Goal: Information Seeking & Learning: Compare options

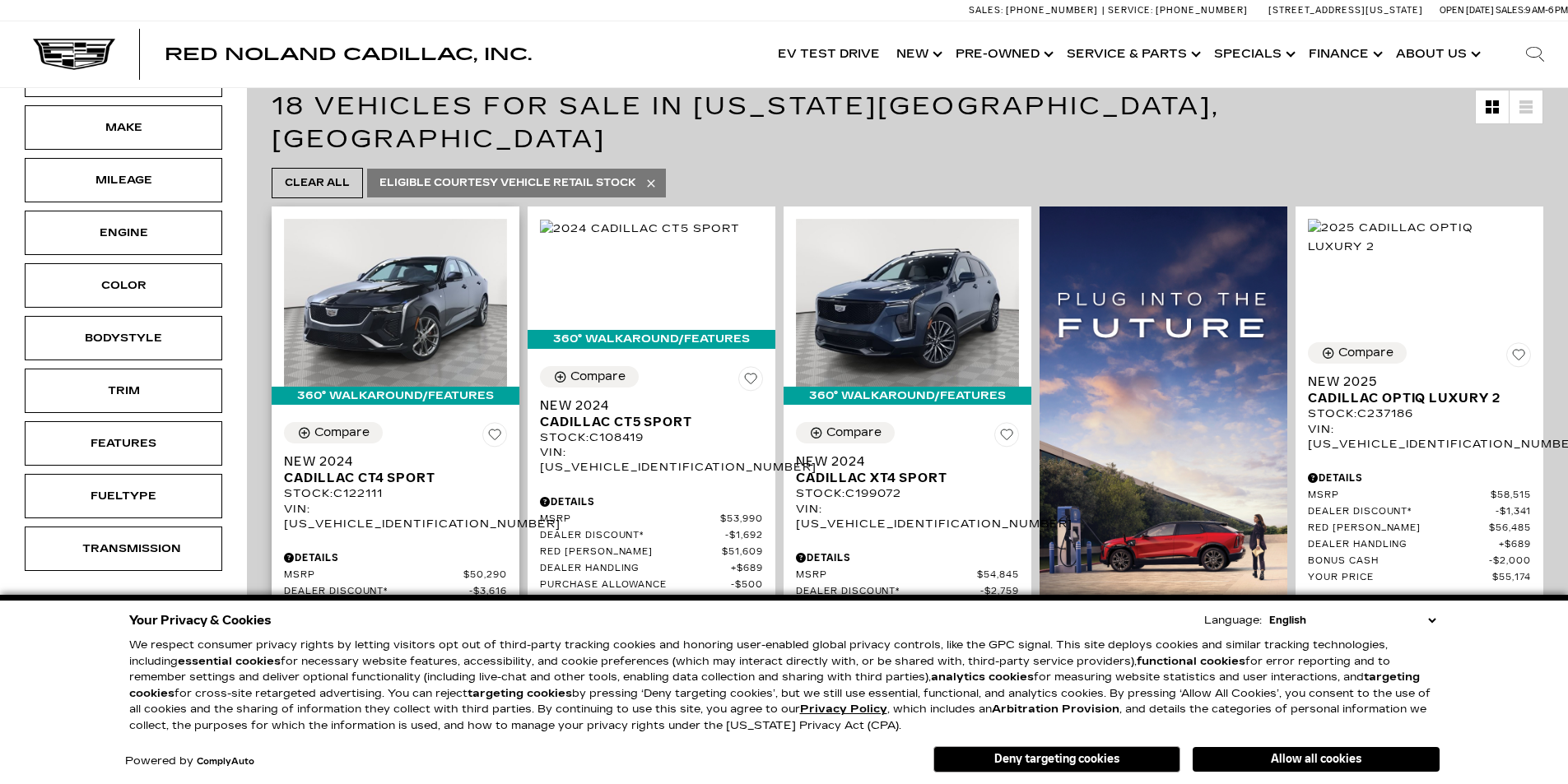
scroll to position [247, 0]
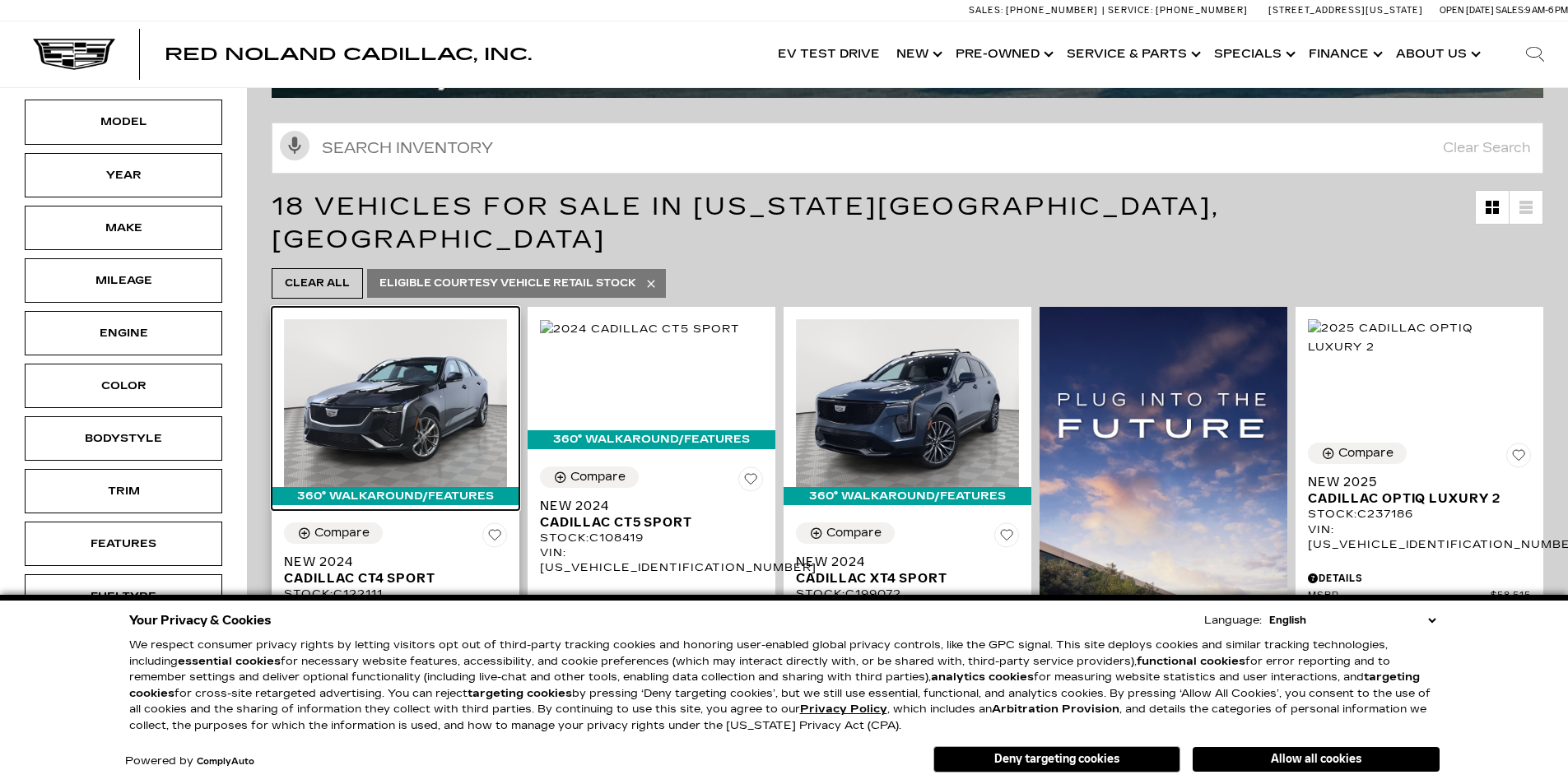
click at [404, 334] on img at bounding box center [395, 402] width 223 height 167
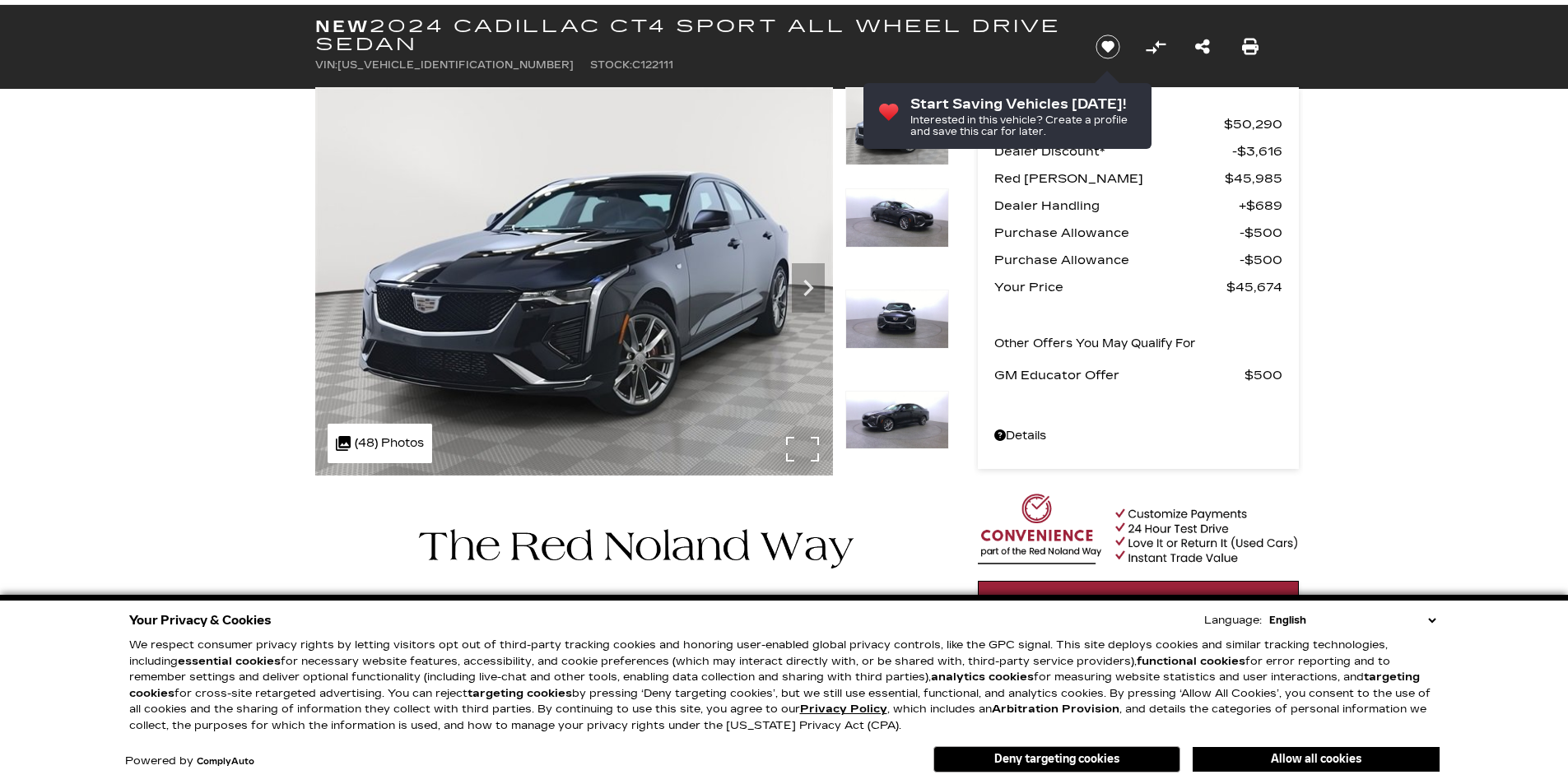
scroll to position [82, 0]
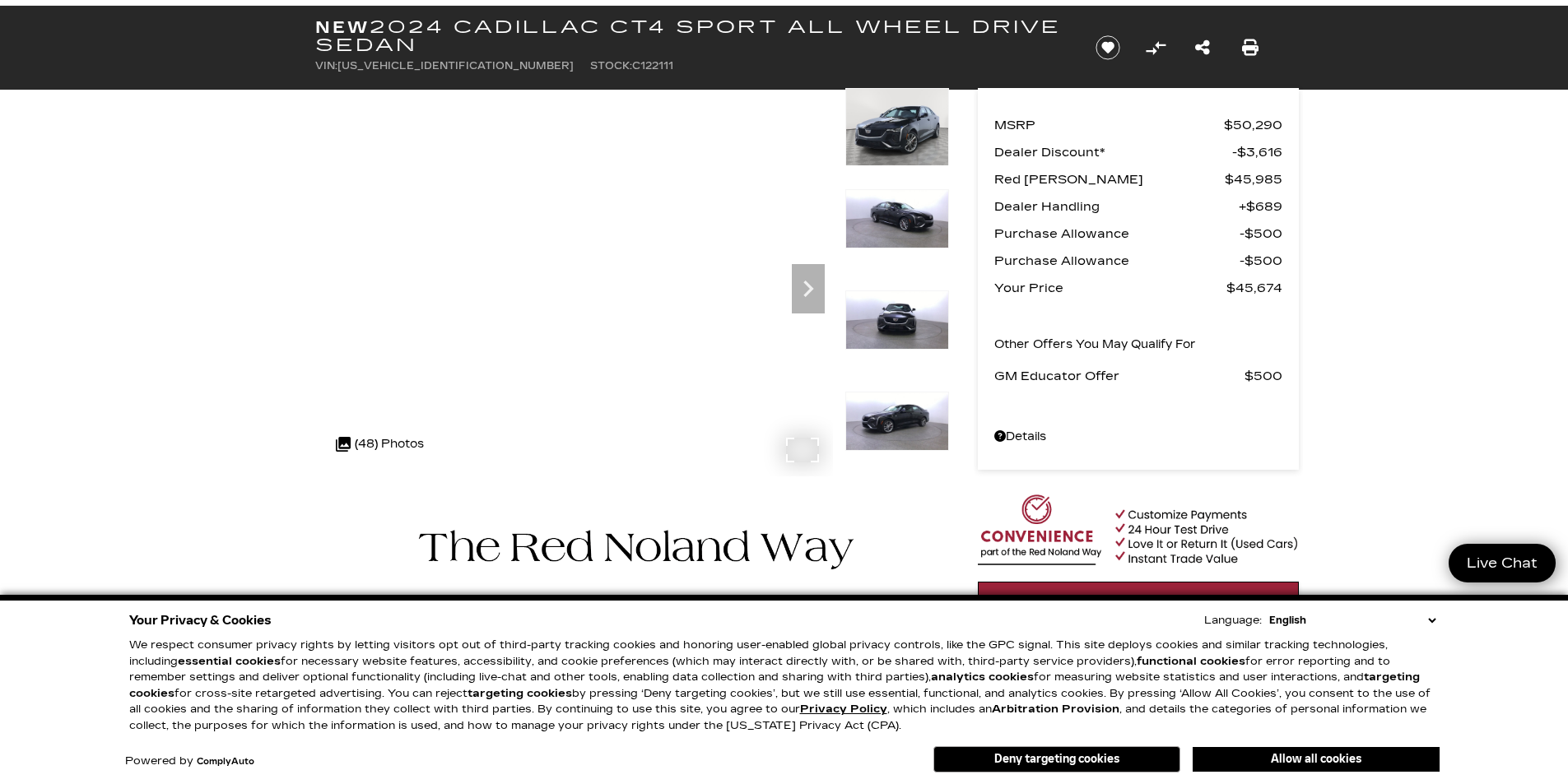
click at [376, 447] on div ".cls-1, .cls-3 { fill: #c50033; } .cls-1 { clip-rule: evenodd; } .cls-2 { clip-…" at bounding box center [380, 444] width 104 height 40
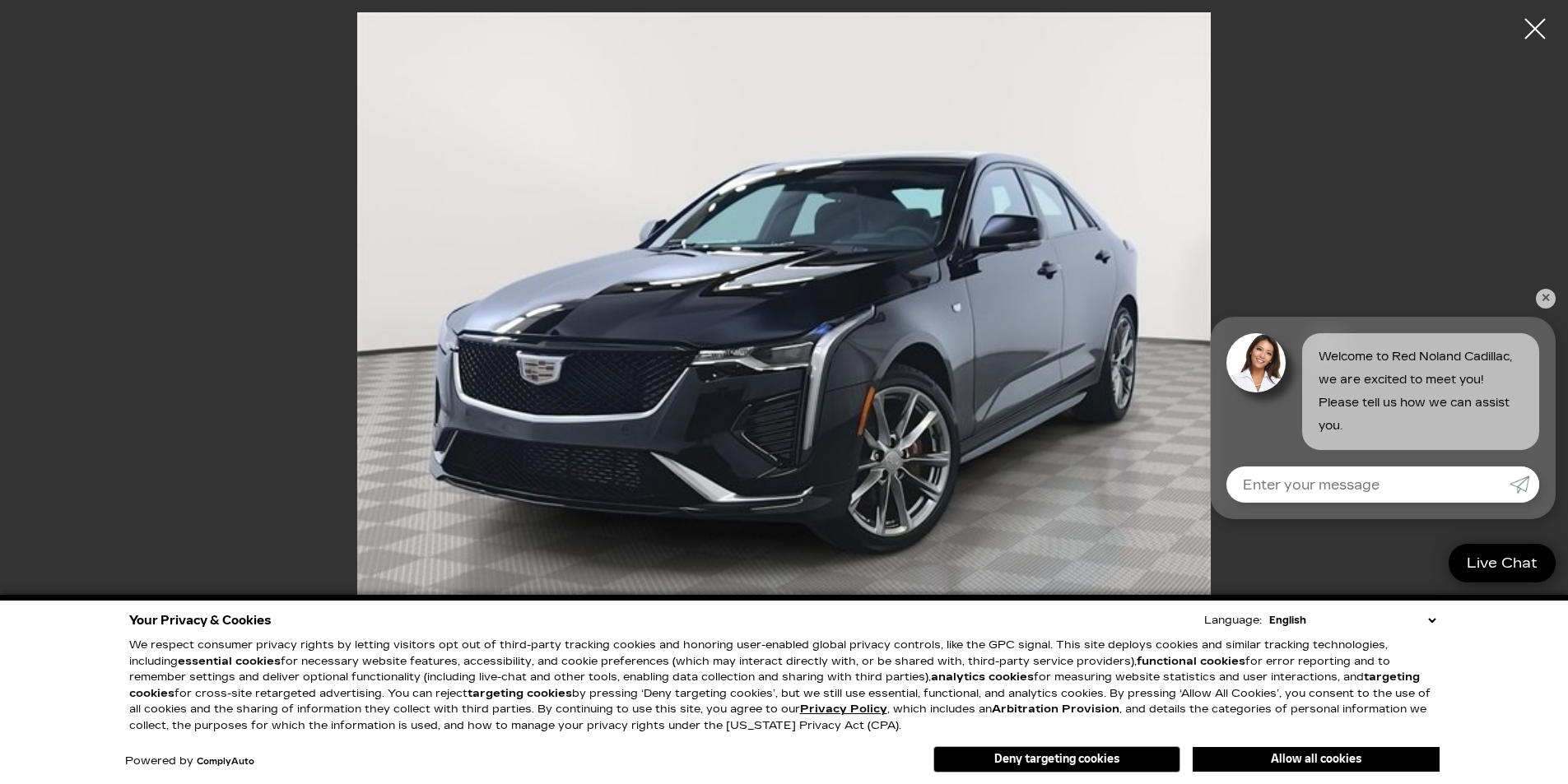
click at [1336, 347] on icon "Next" at bounding box center [1328, 346] width 16 height 24
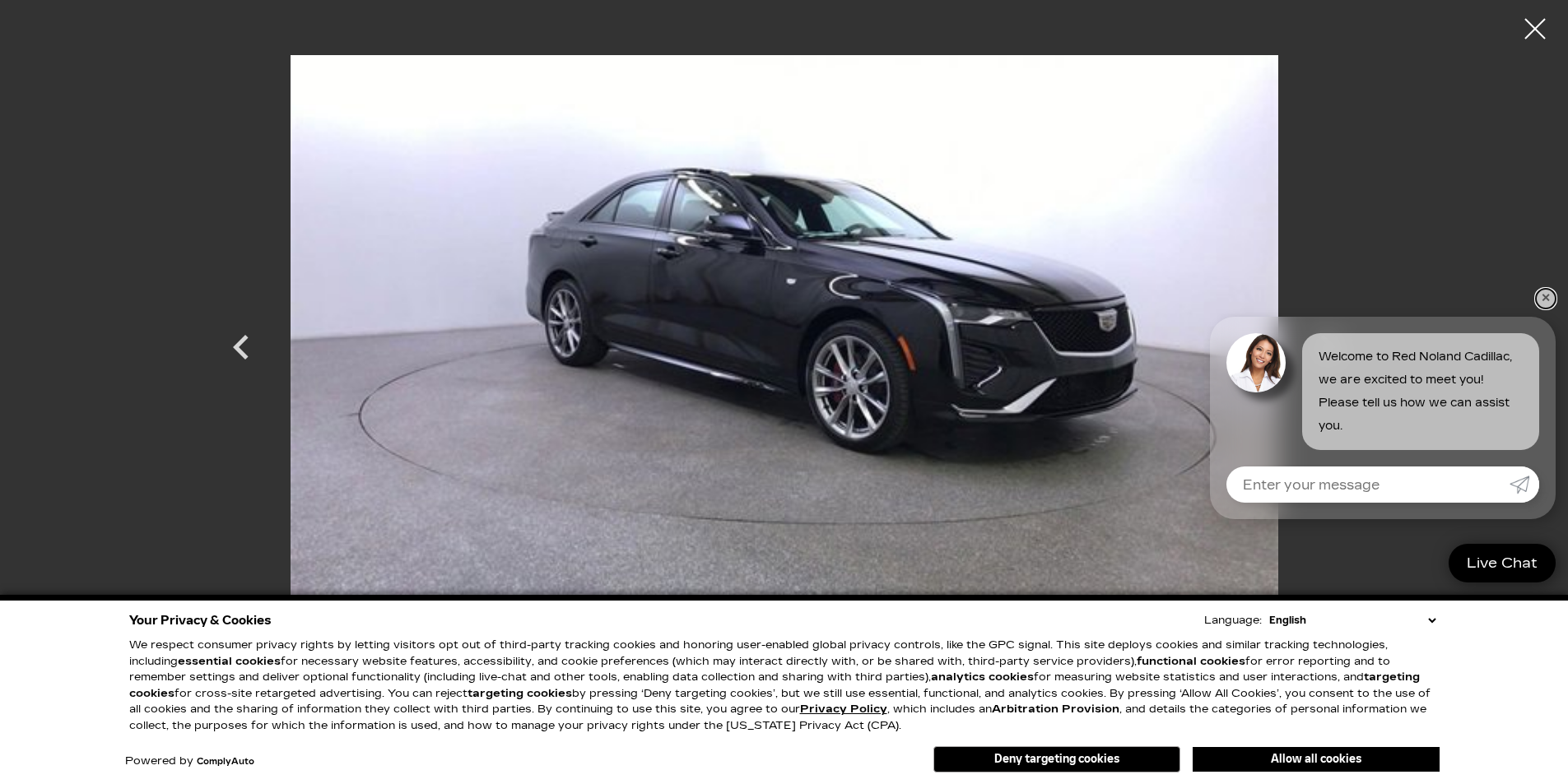
click at [1544, 295] on link "✕" at bounding box center [1546, 298] width 20 height 20
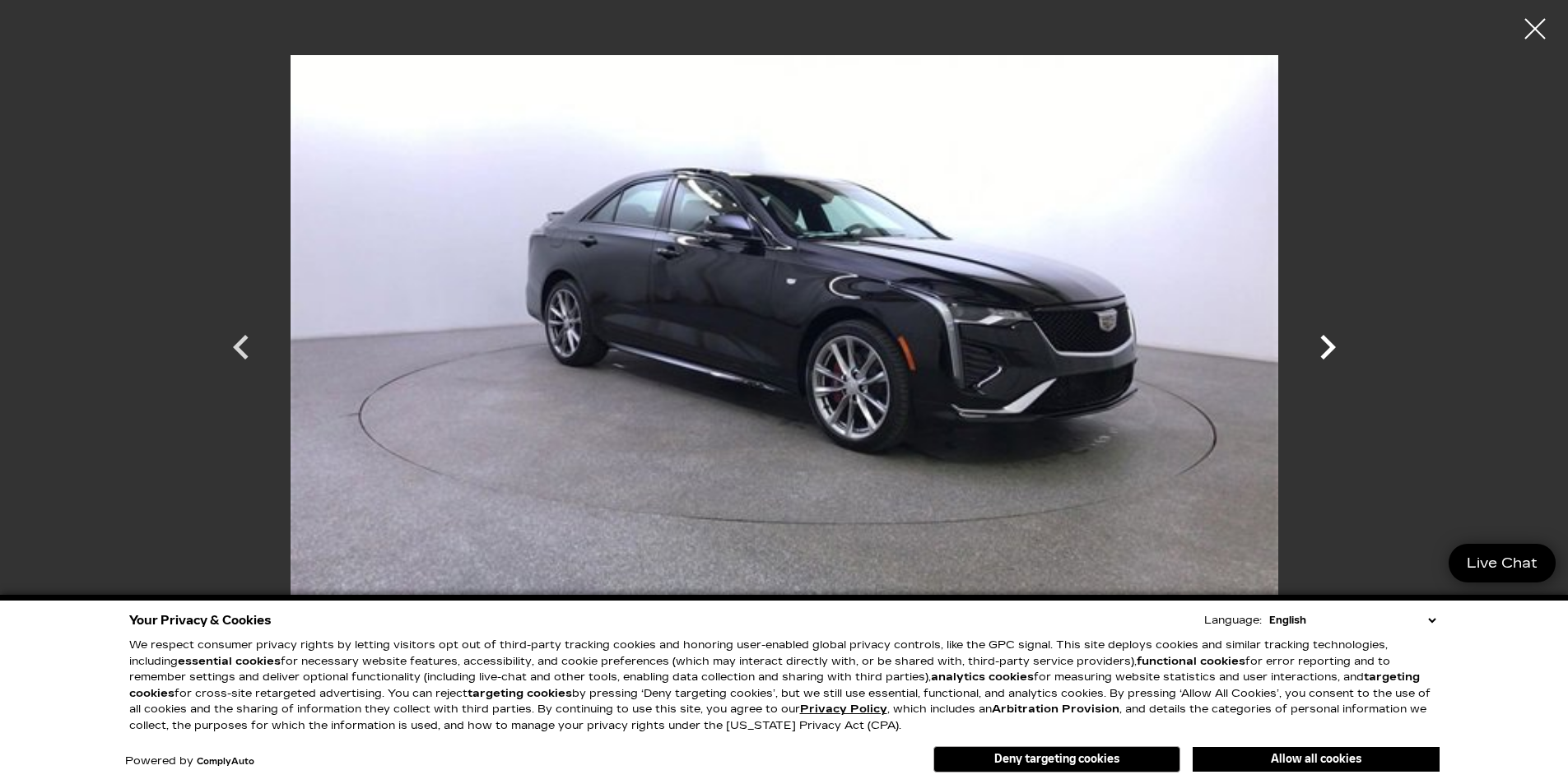
click at [1323, 339] on icon "Next" at bounding box center [1328, 346] width 16 height 24
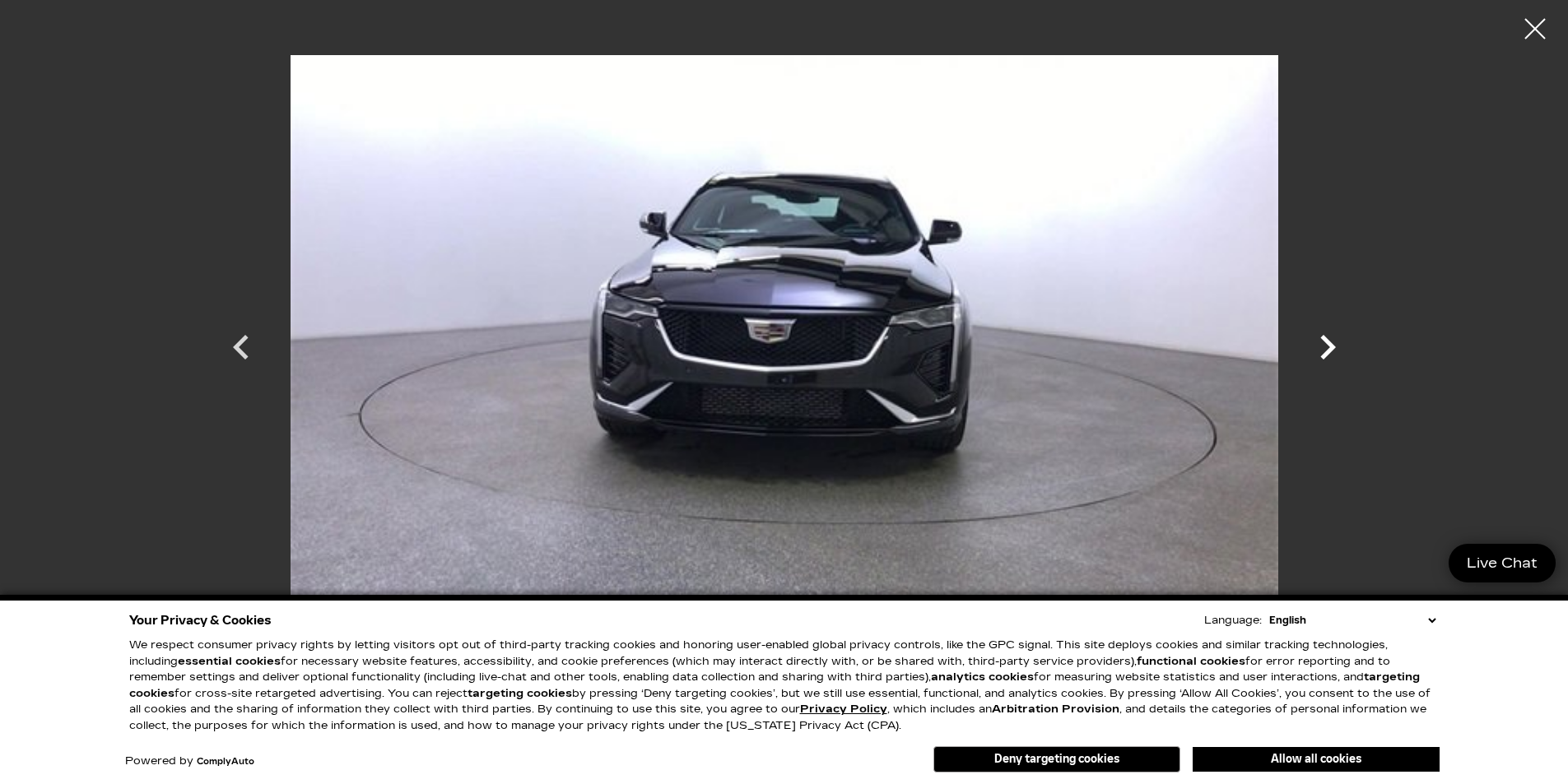
click at [1323, 339] on icon "Next" at bounding box center [1328, 346] width 16 height 24
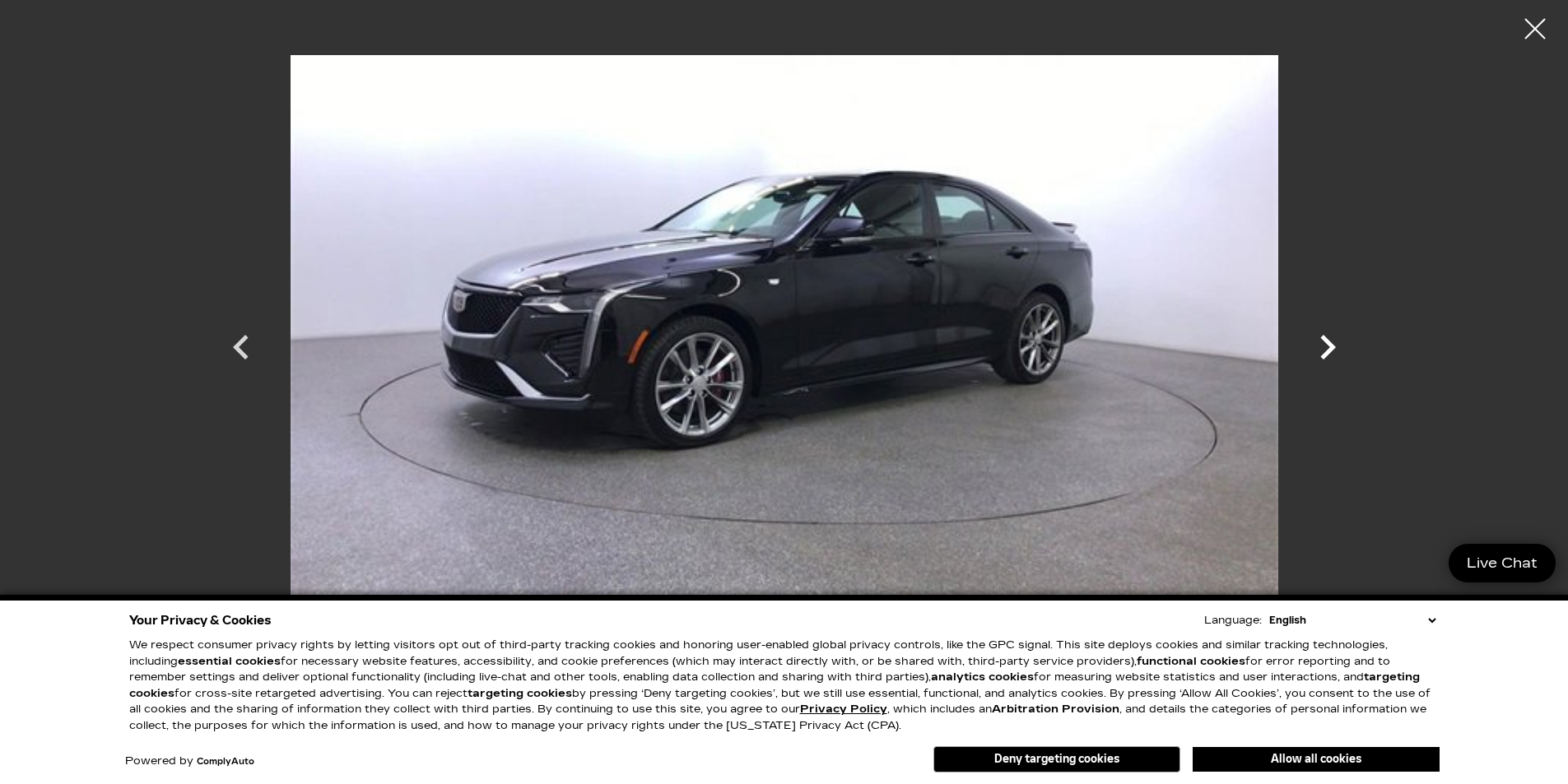
click at [1323, 339] on icon "Next" at bounding box center [1328, 346] width 16 height 24
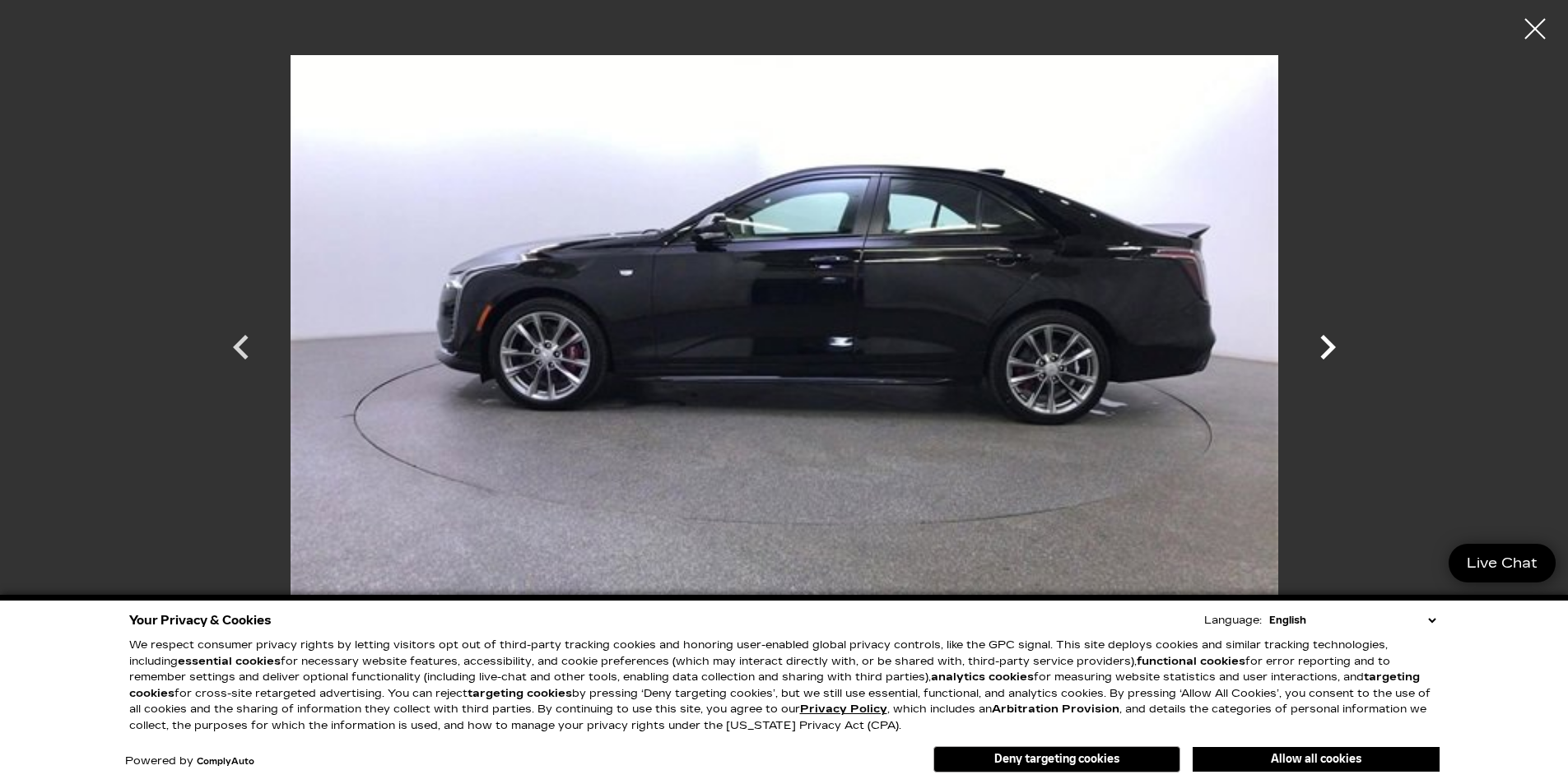
click at [1323, 339] on icon "Next" at bounding box center [1328, 346] width 16 height 24
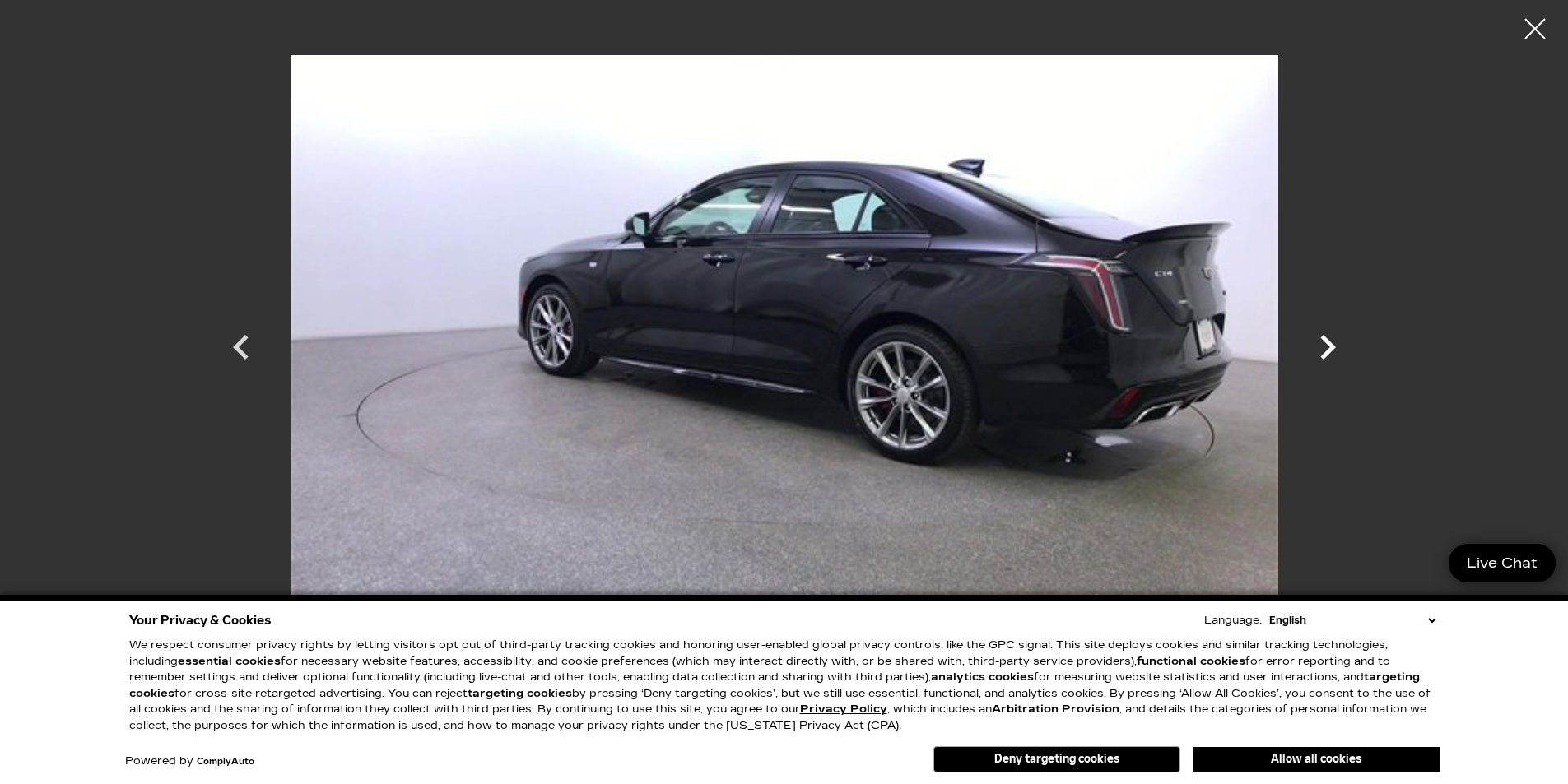
click at [1323, 339] on icon "Next" at bounding box center [1328, 346] width 16 height 24
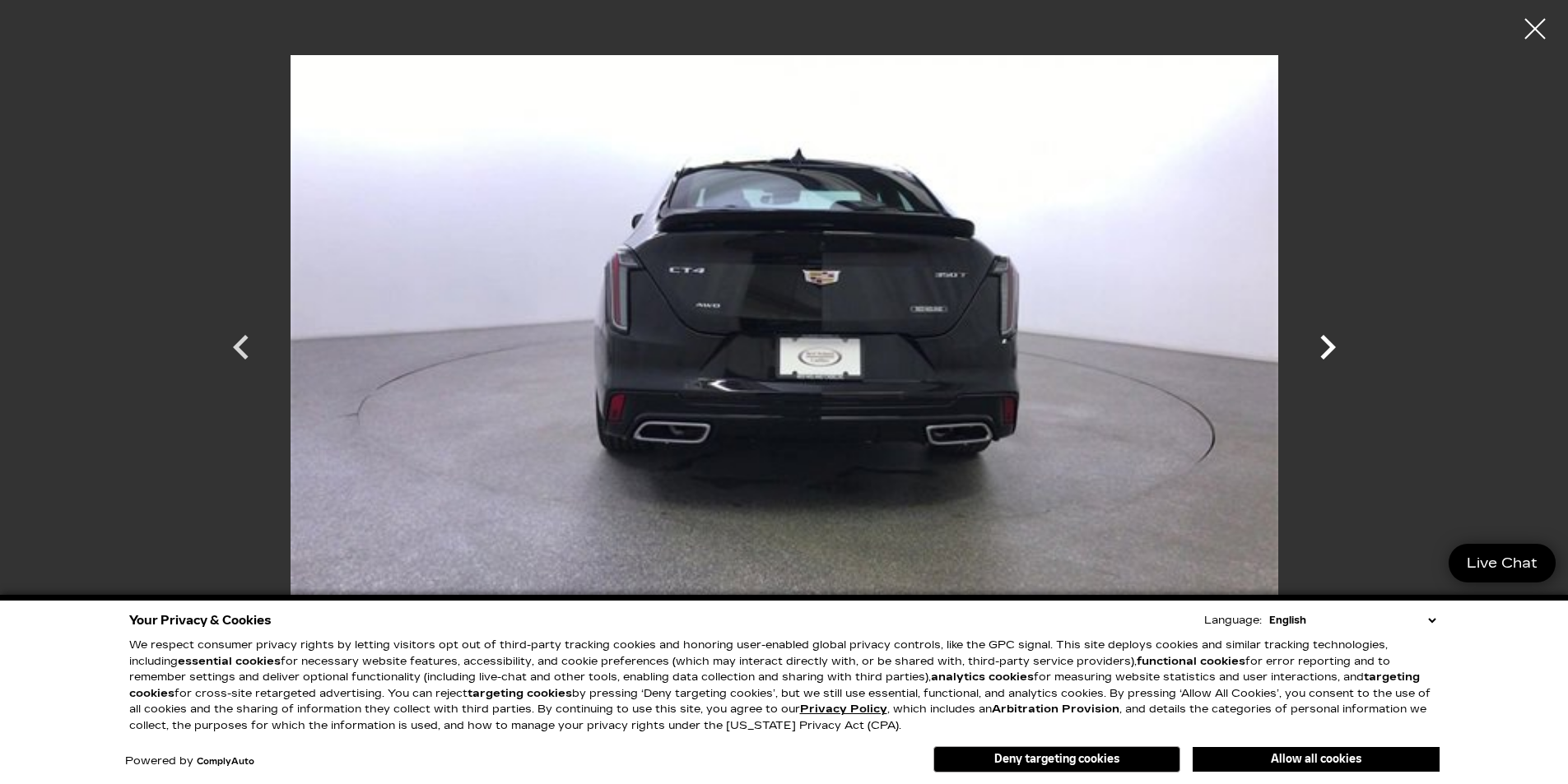
click at [1323, 339] on icon "Next" at bounding box center [1328, 346] width 16 height 24
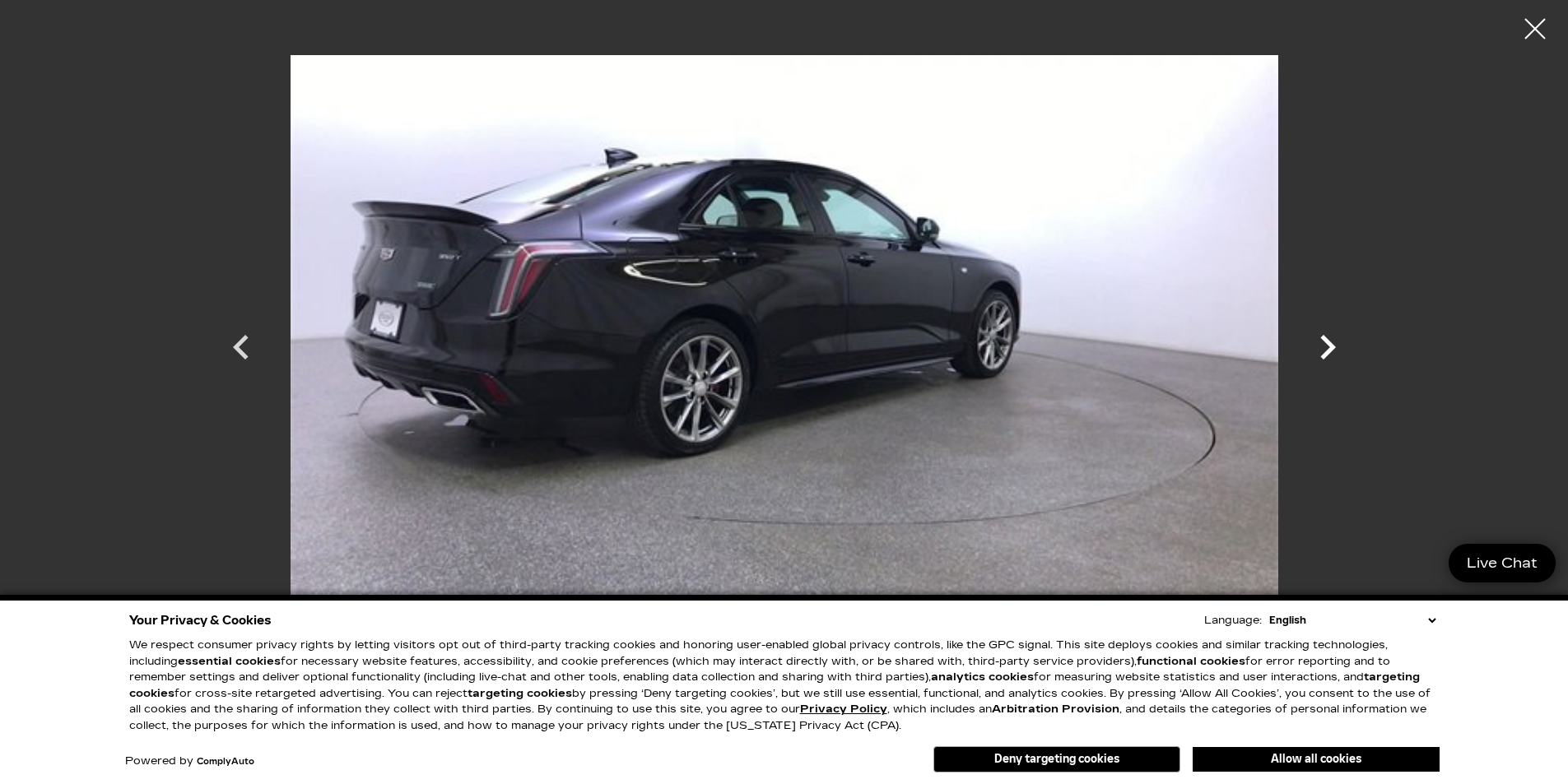
click at [1323, 339] on icon "Next" at bounding box center [1328, 346] width 16 height 24
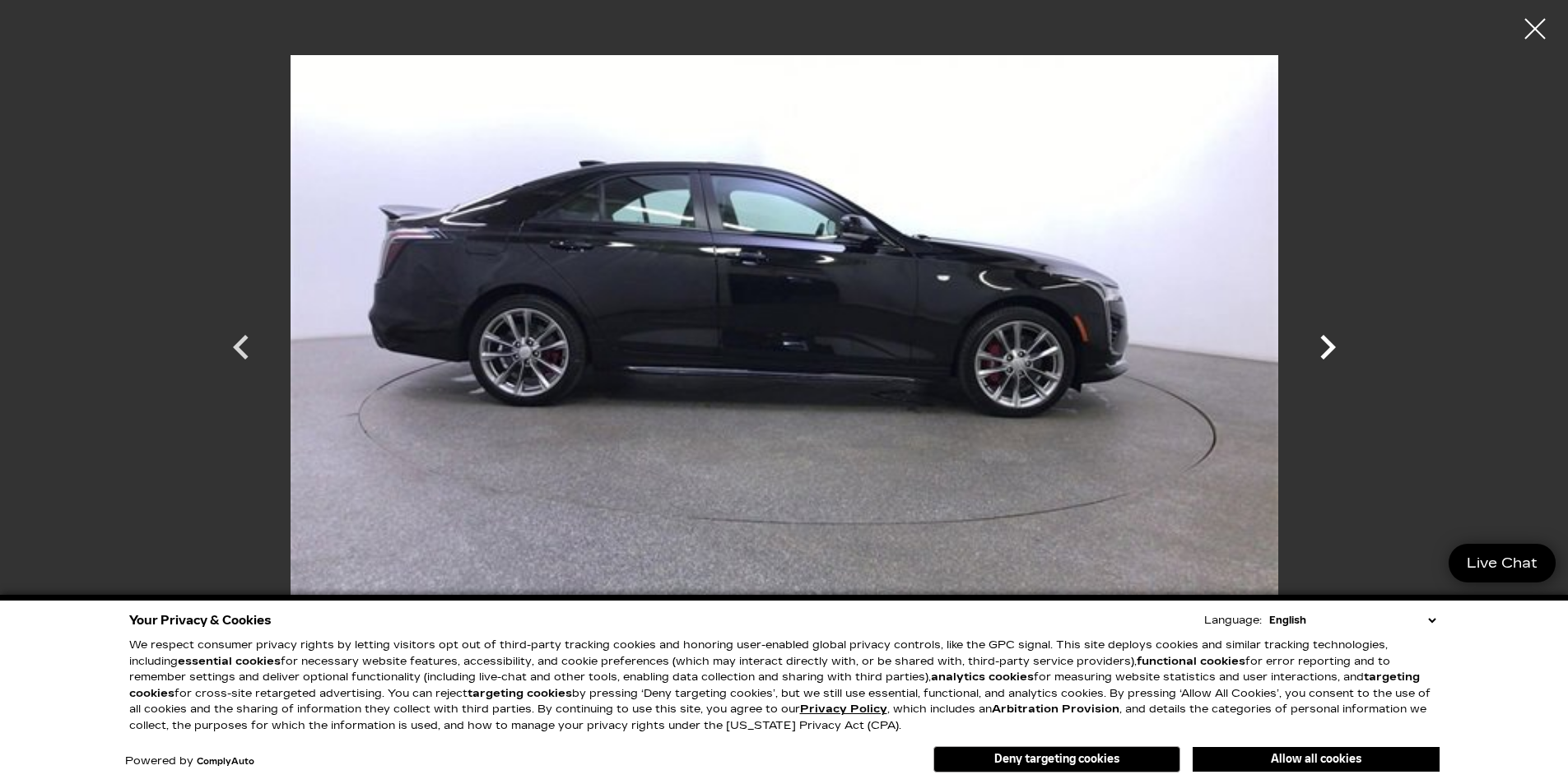
click at [1323, 339] on icon "Next" at bounding box center [1328, 346] width 16 height 24
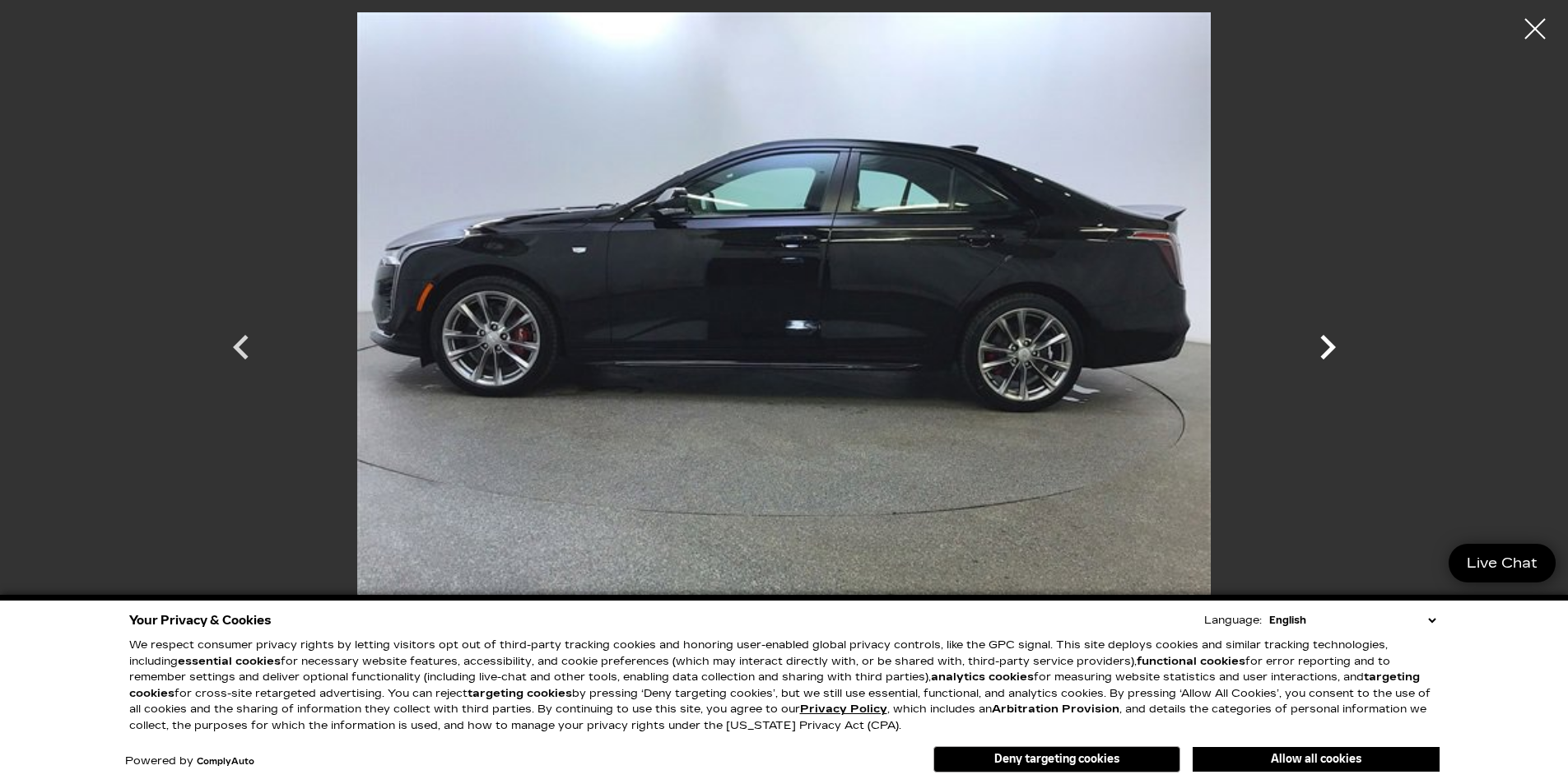
click at [1323, 339] on icon "Next" at bounding box center [1328, 346] width 16 height 24
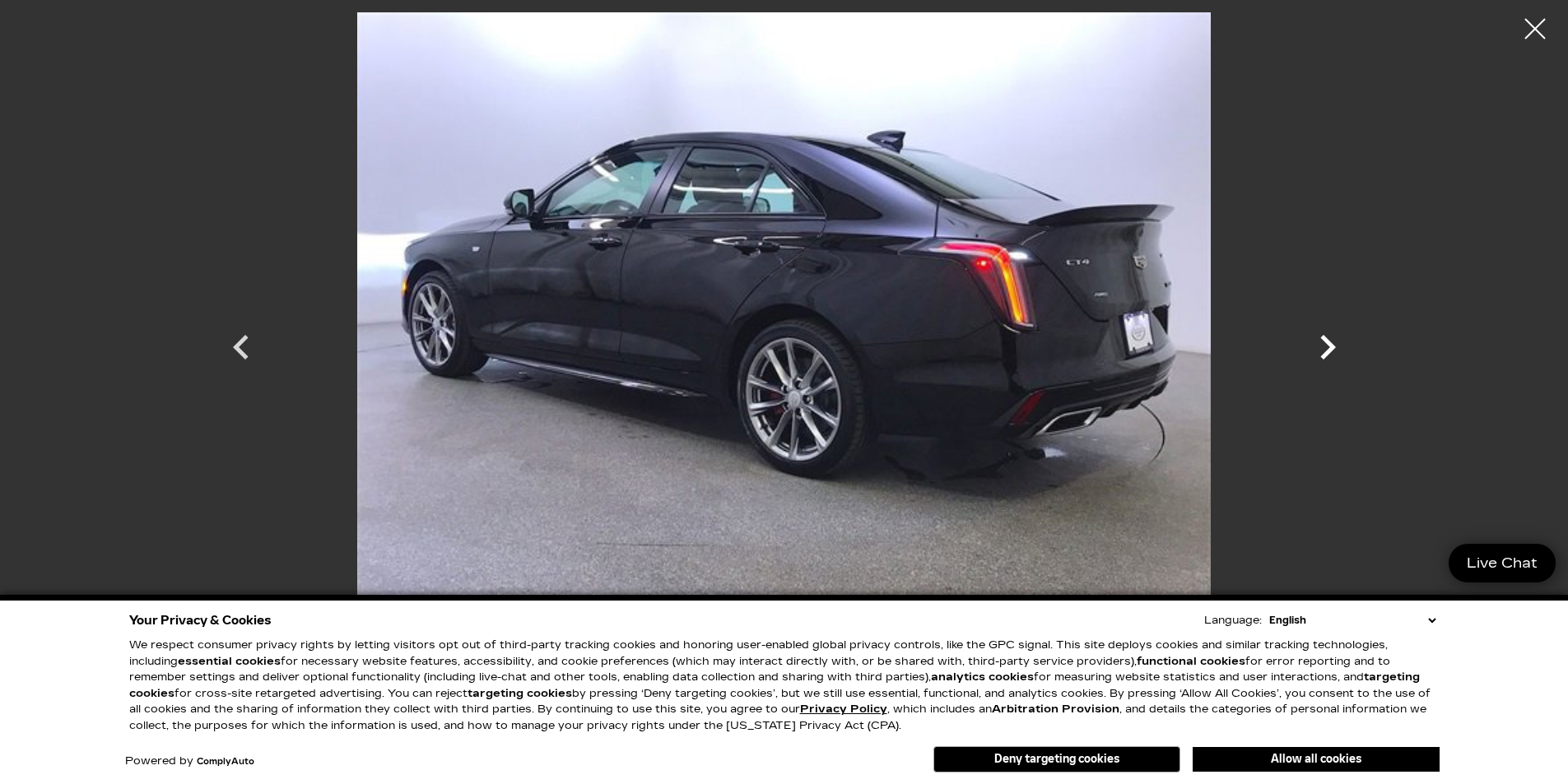
click at [1323, 339] on icon "Next" at bounding box center [1328, 346] width 16 height 24
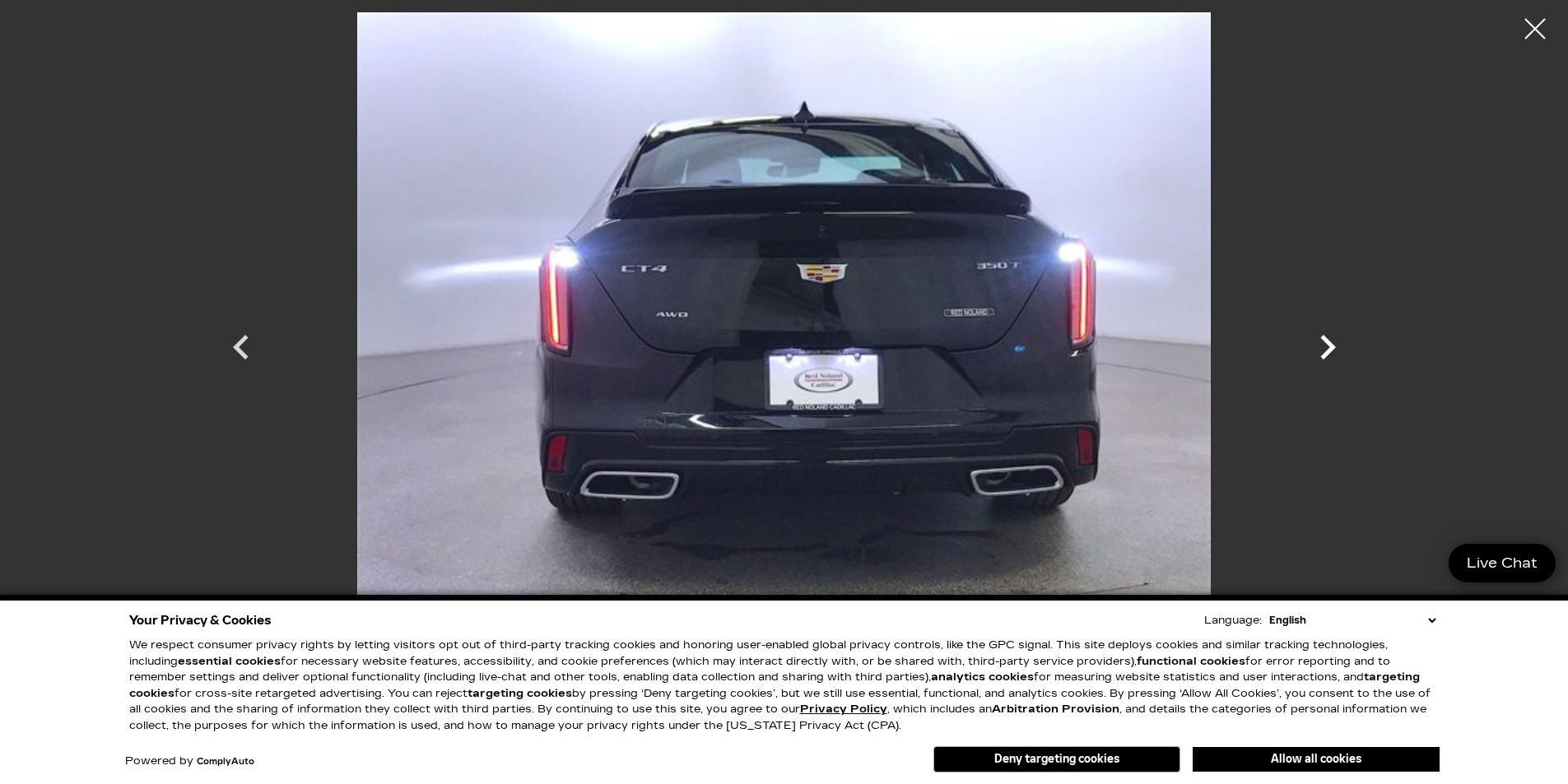
click at [1323, 339] on icon "Next" at bounding box center [1328, 346] width 16 height 24
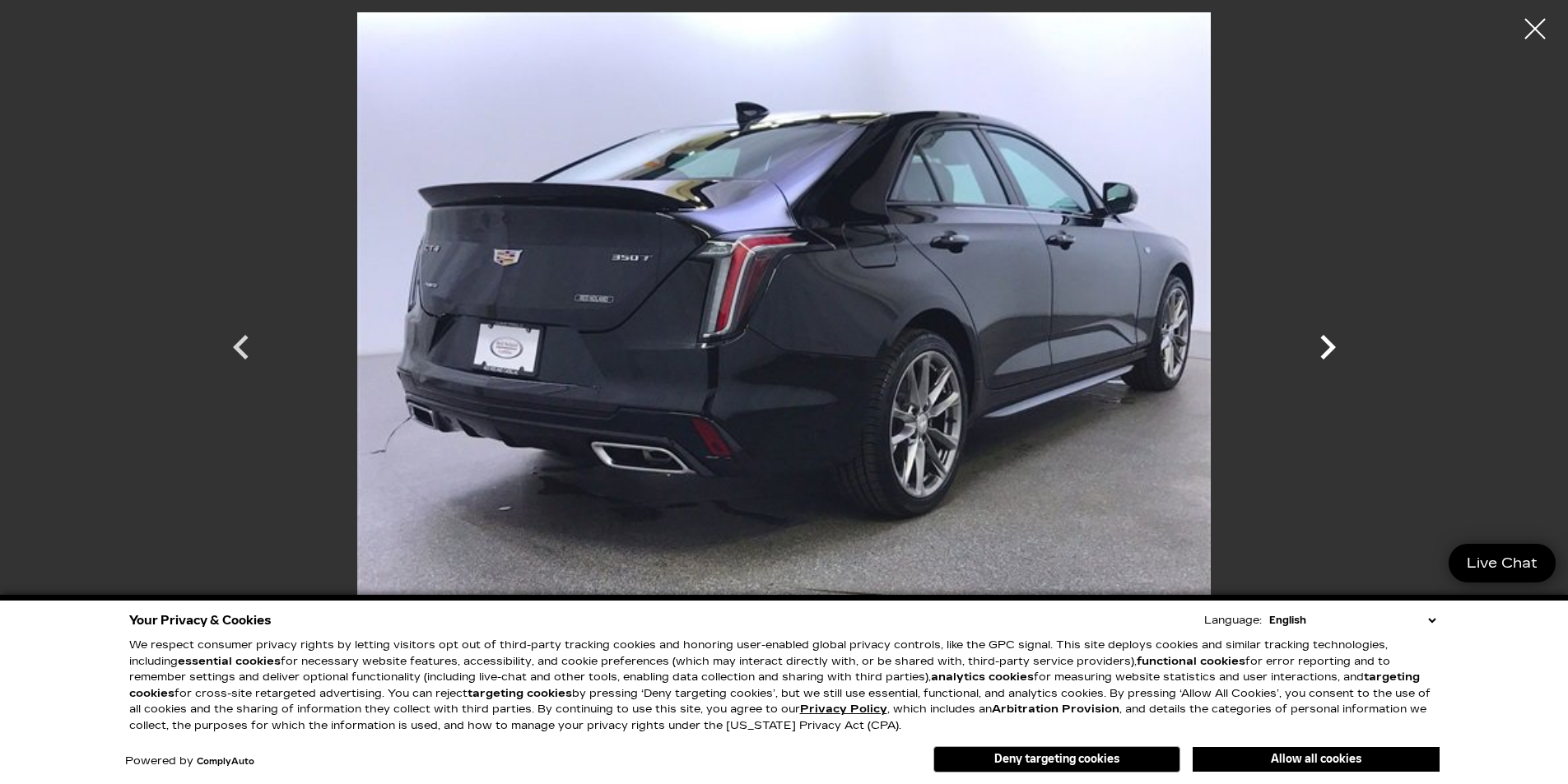
click at [1323, 339] on icon "Next" at bounding box center [1328, 346] width 16 height 24
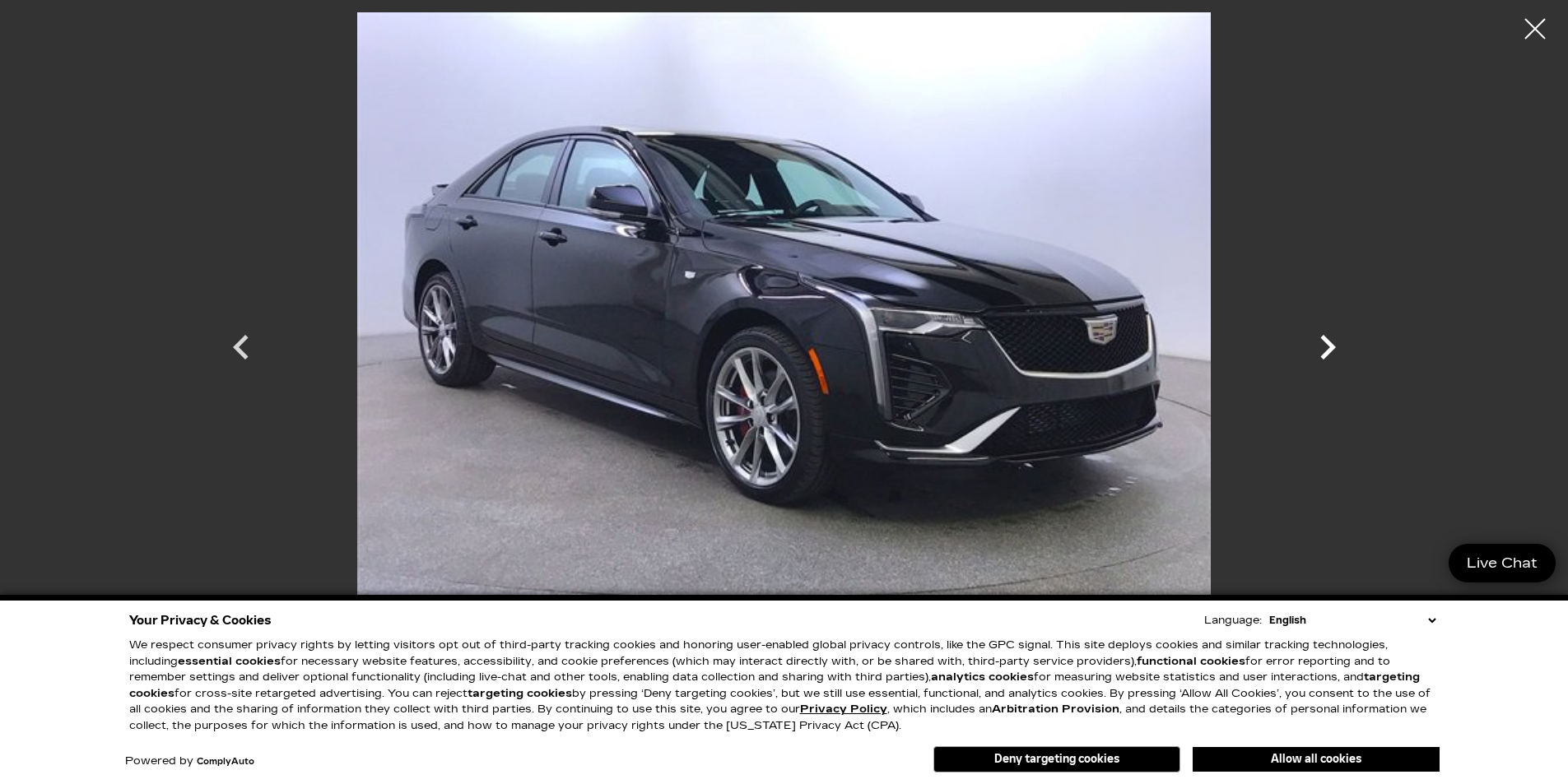
click at [1323, 339] on icon "Next" at bounding box center [1328, 346] width 16 height 24
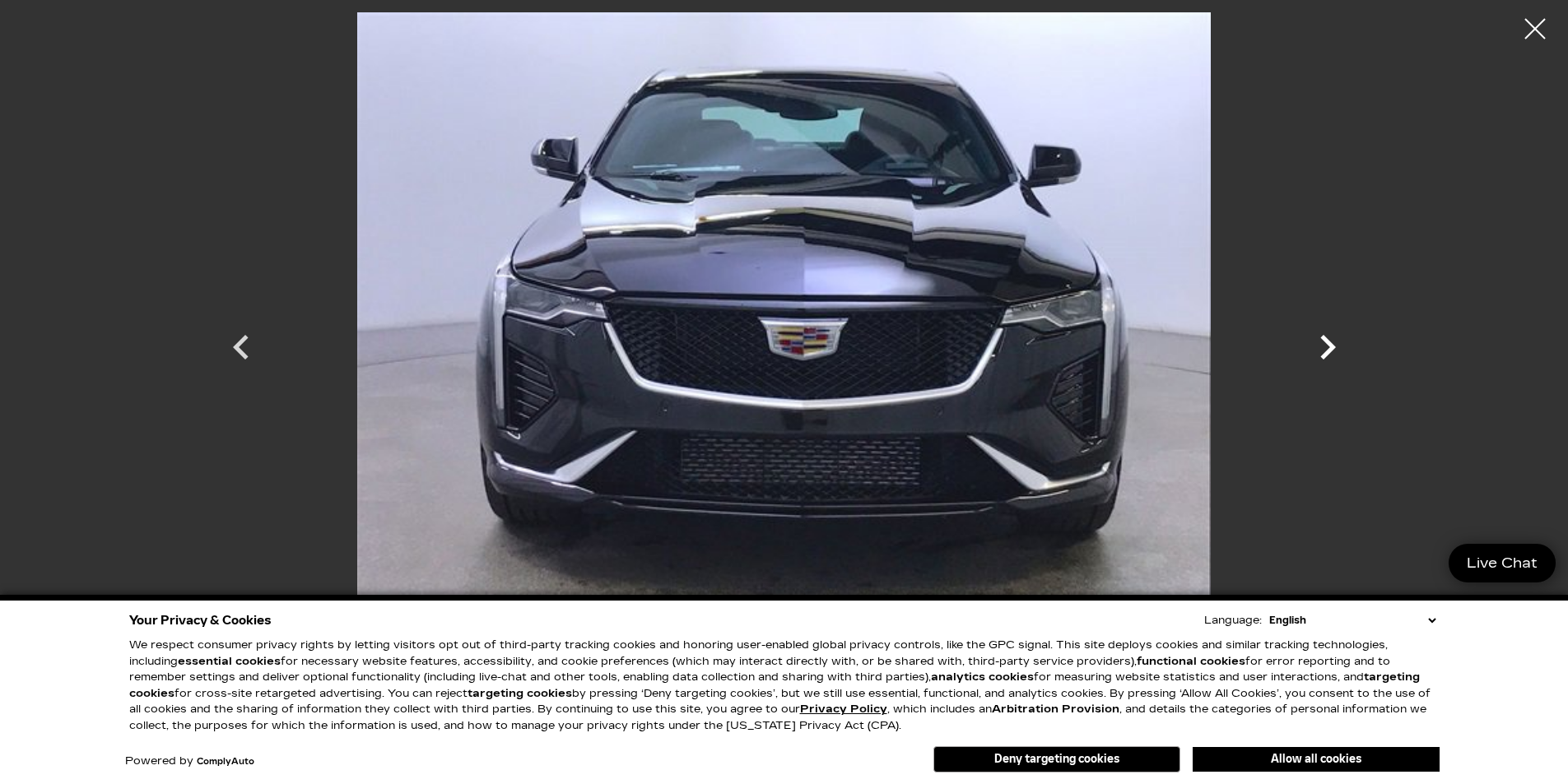
click at [1323, 339] on icon "Next" at bounding box center [1328, 346] width 16 height 24
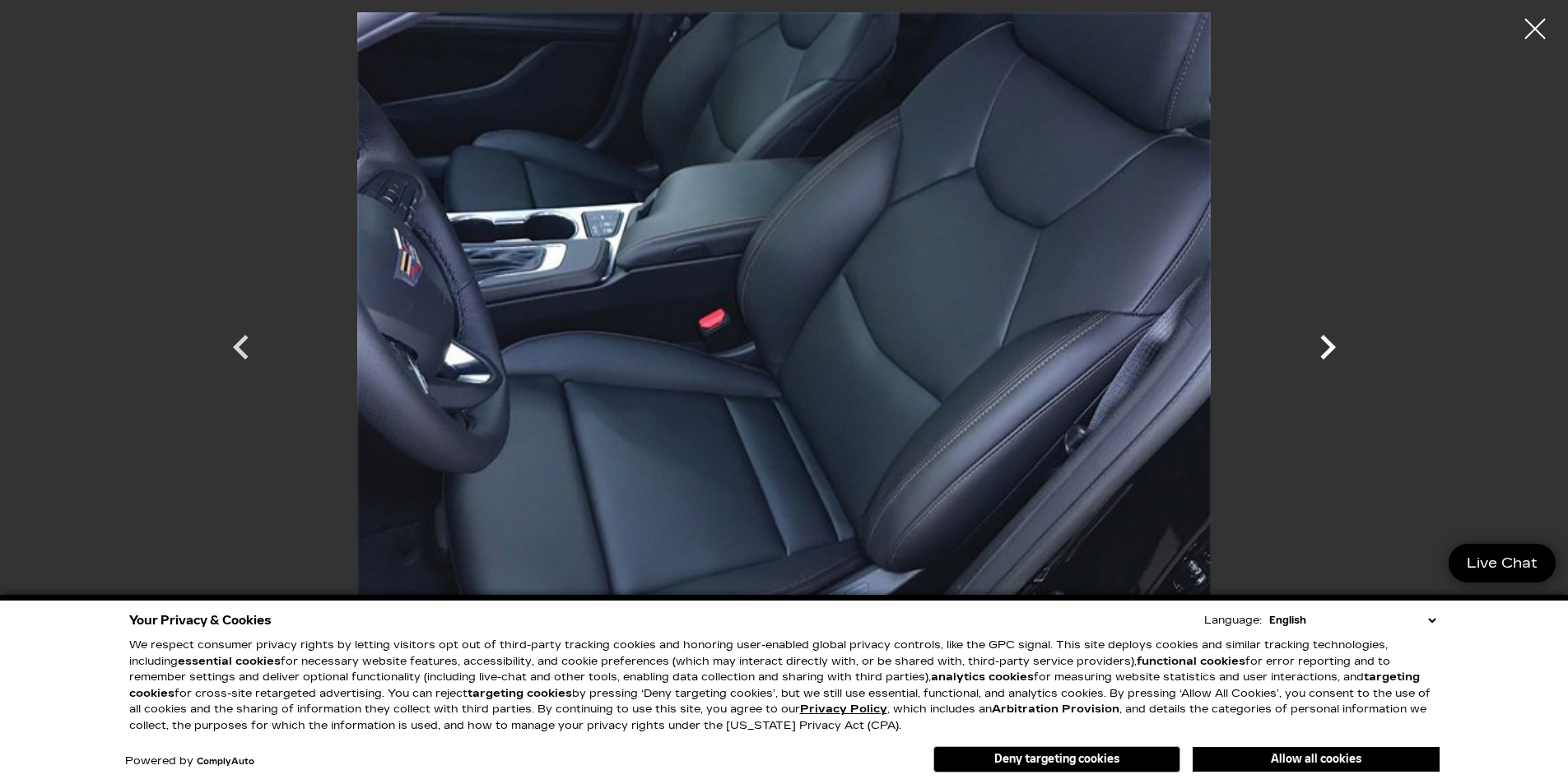
click at [1323, 339] on icon "Next" at bounding box center [1328, 346] width 16 height 24
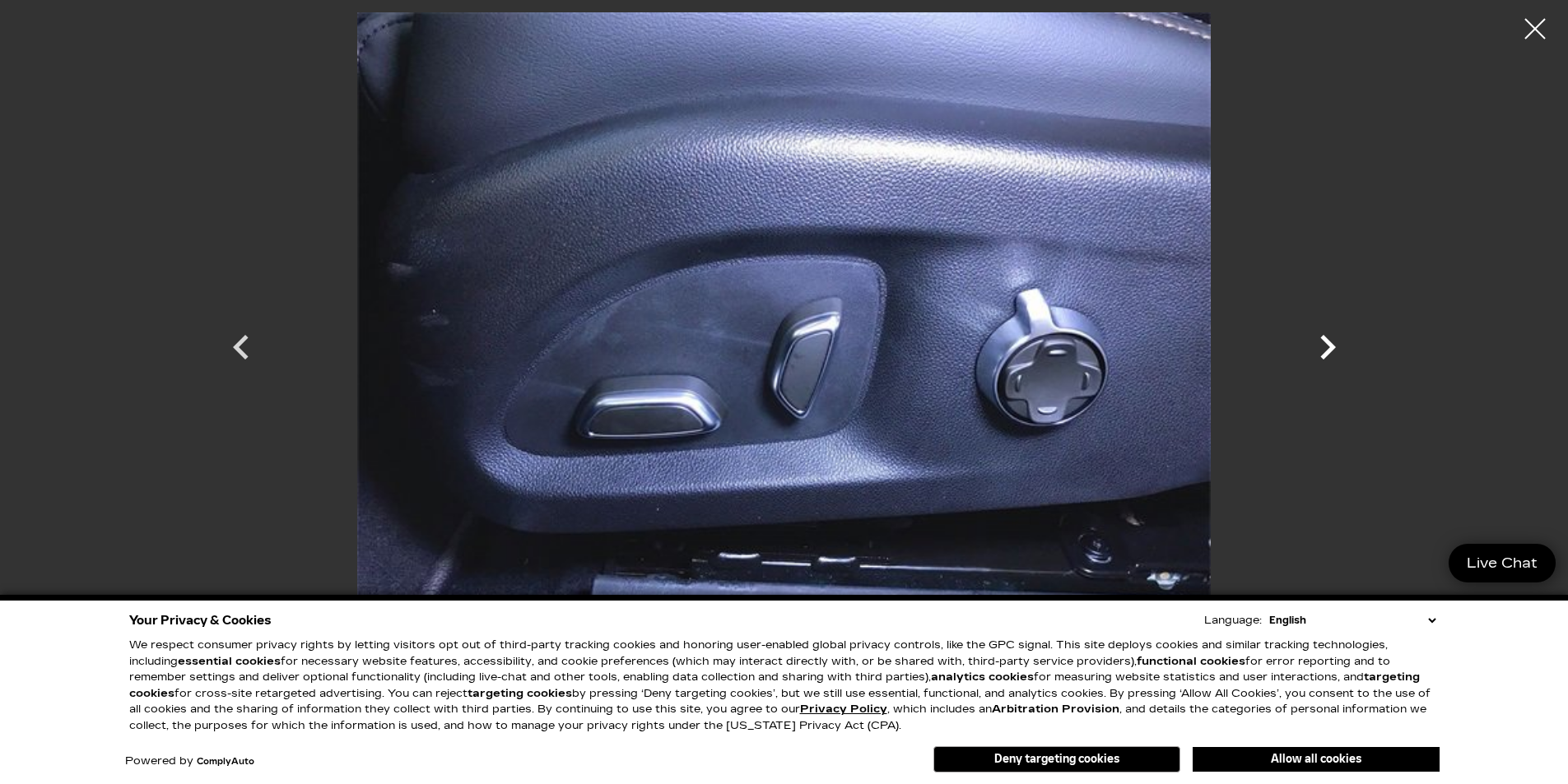
click at [1323, 339] on icon "Next" at bounding box center [1328, 346] width 16 height 24
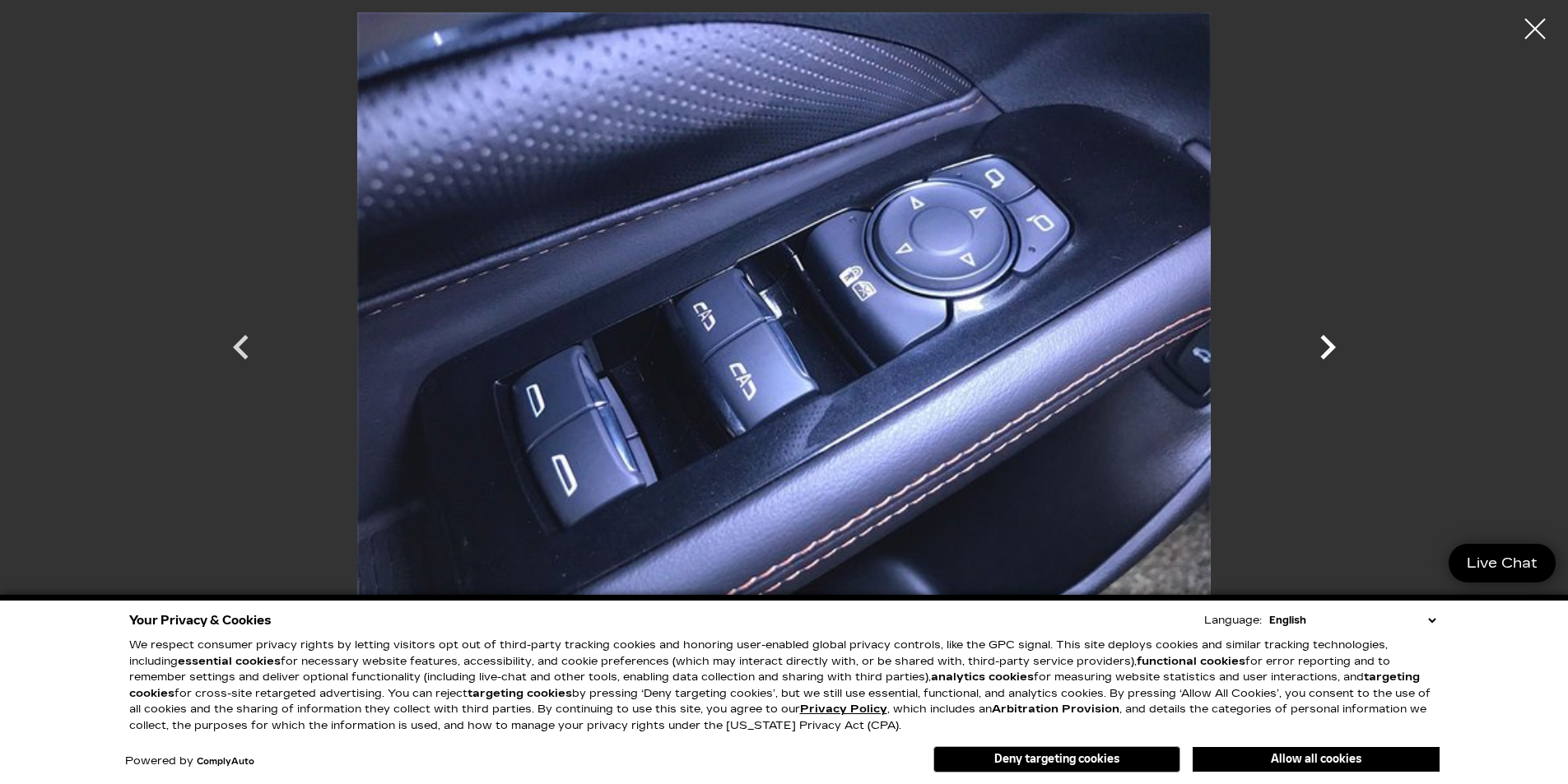
click at [1315, 346] on icon "Next" at bounding box center [1328, 347] width 50 height 50
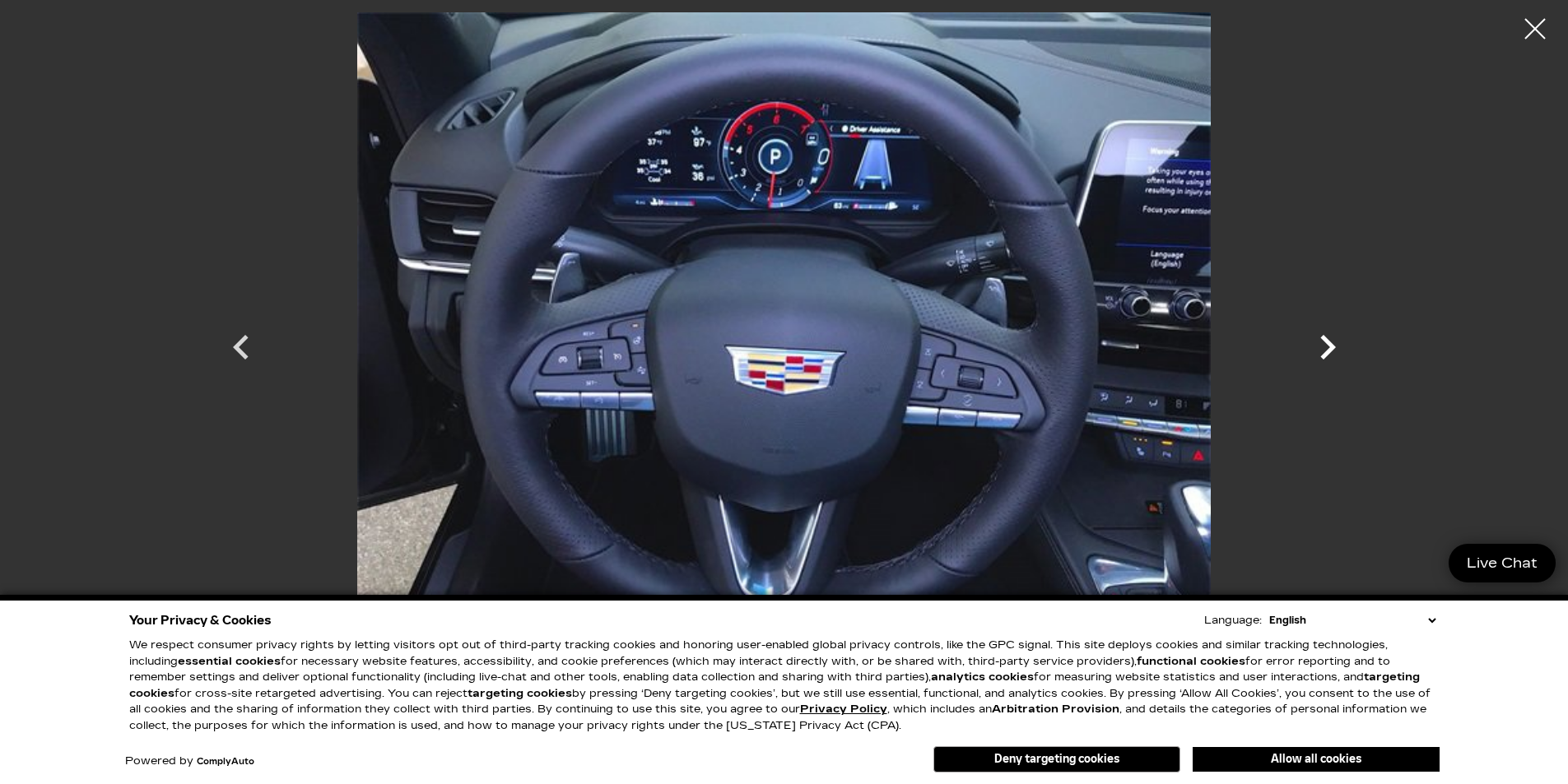
click at [1315, 346] on icon "Next" at bounding box center [1328, 347] width 50 height 50
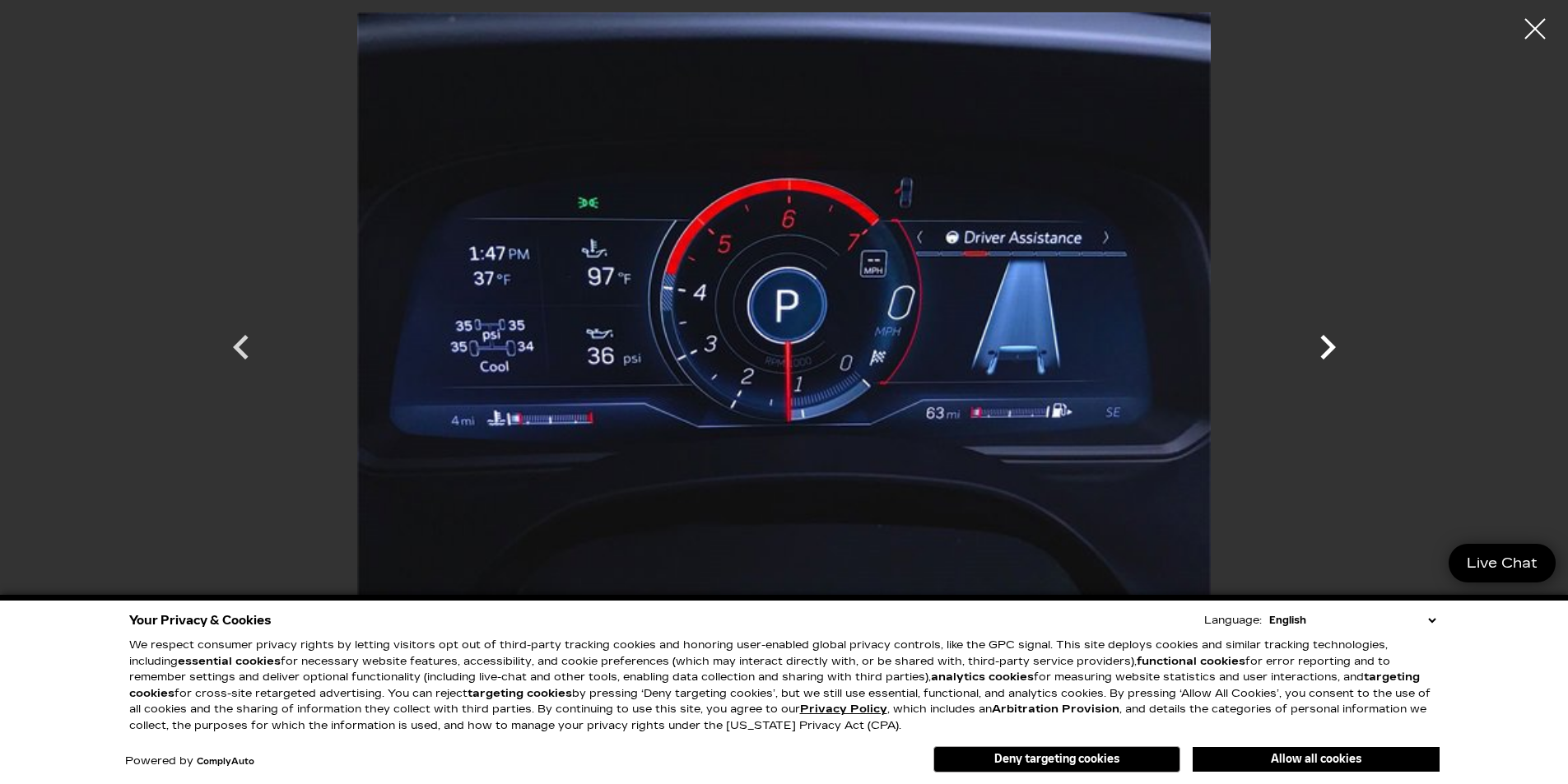
click at [1315, 346] on icon "Next" at bounding box center [1328, 347] width 50 height 50
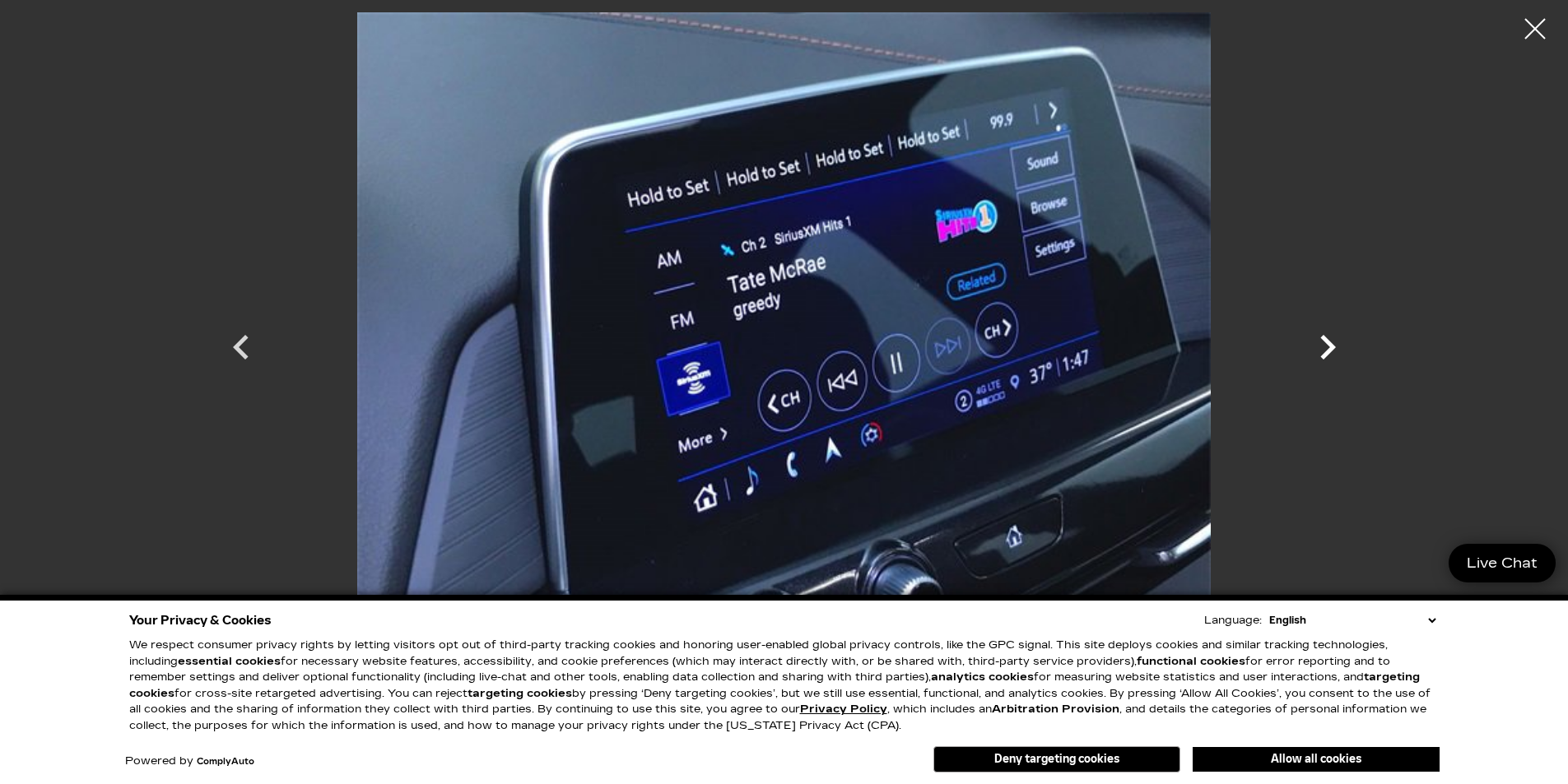
click at [1315, 346] on icon "Next" at bounding box center [1328, 347] width 50 height 50
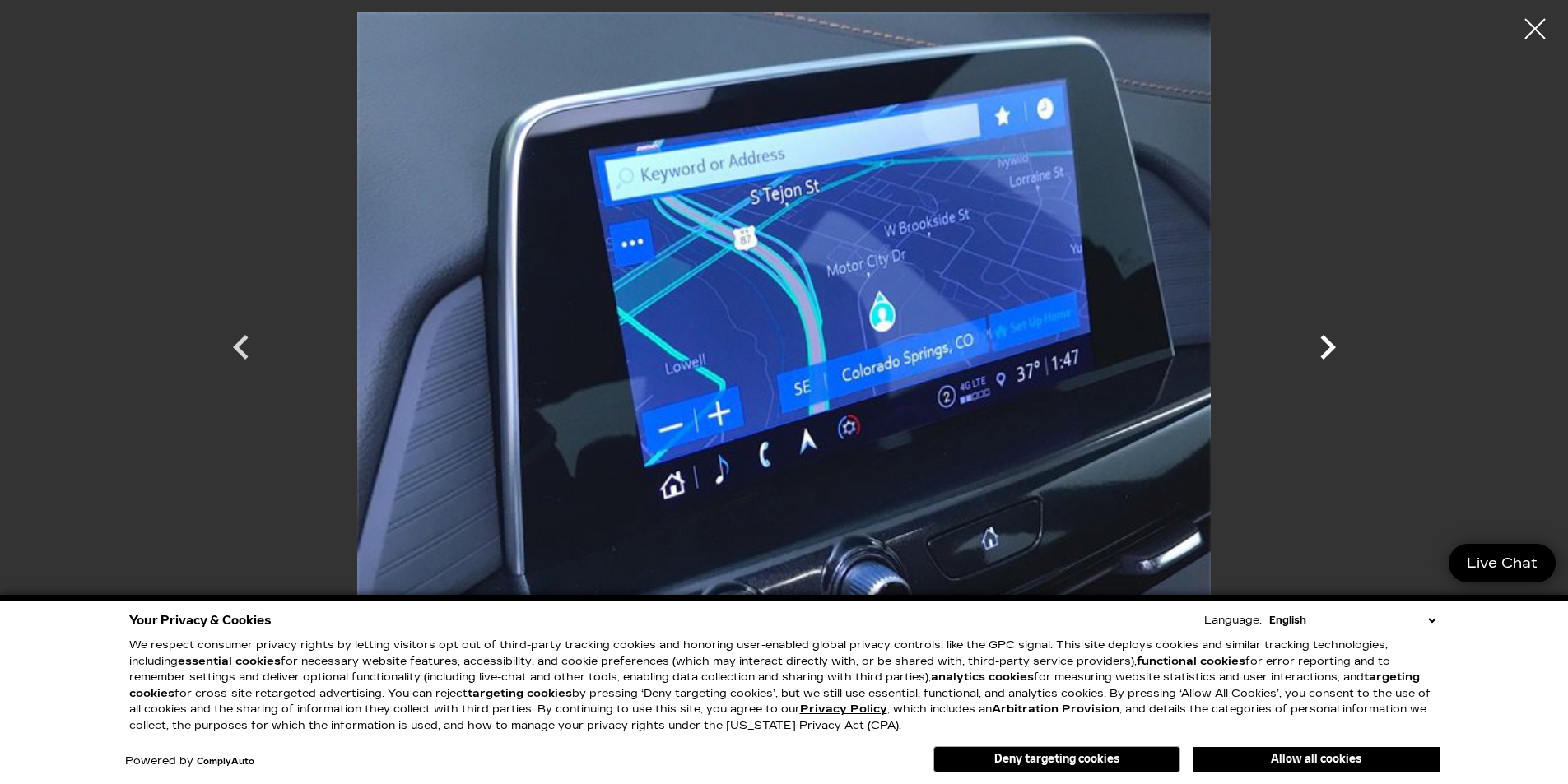
click at [1315, 346] on icon "Next" at bounding box center [1328, 347] width 50 height 50
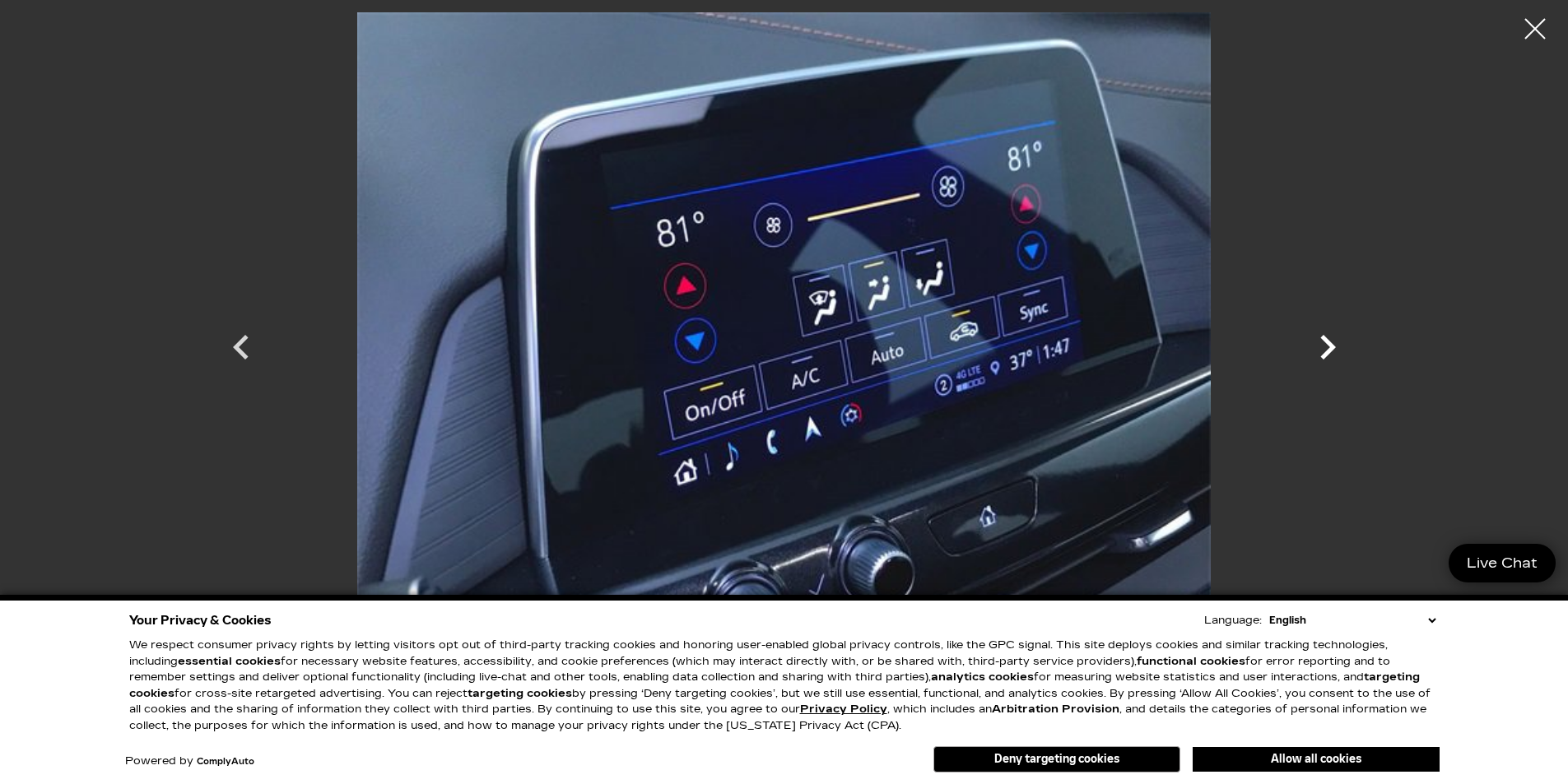
click at [1315, 346] on icon "Next" at bounding box center [1328, 347] width 50 height 50
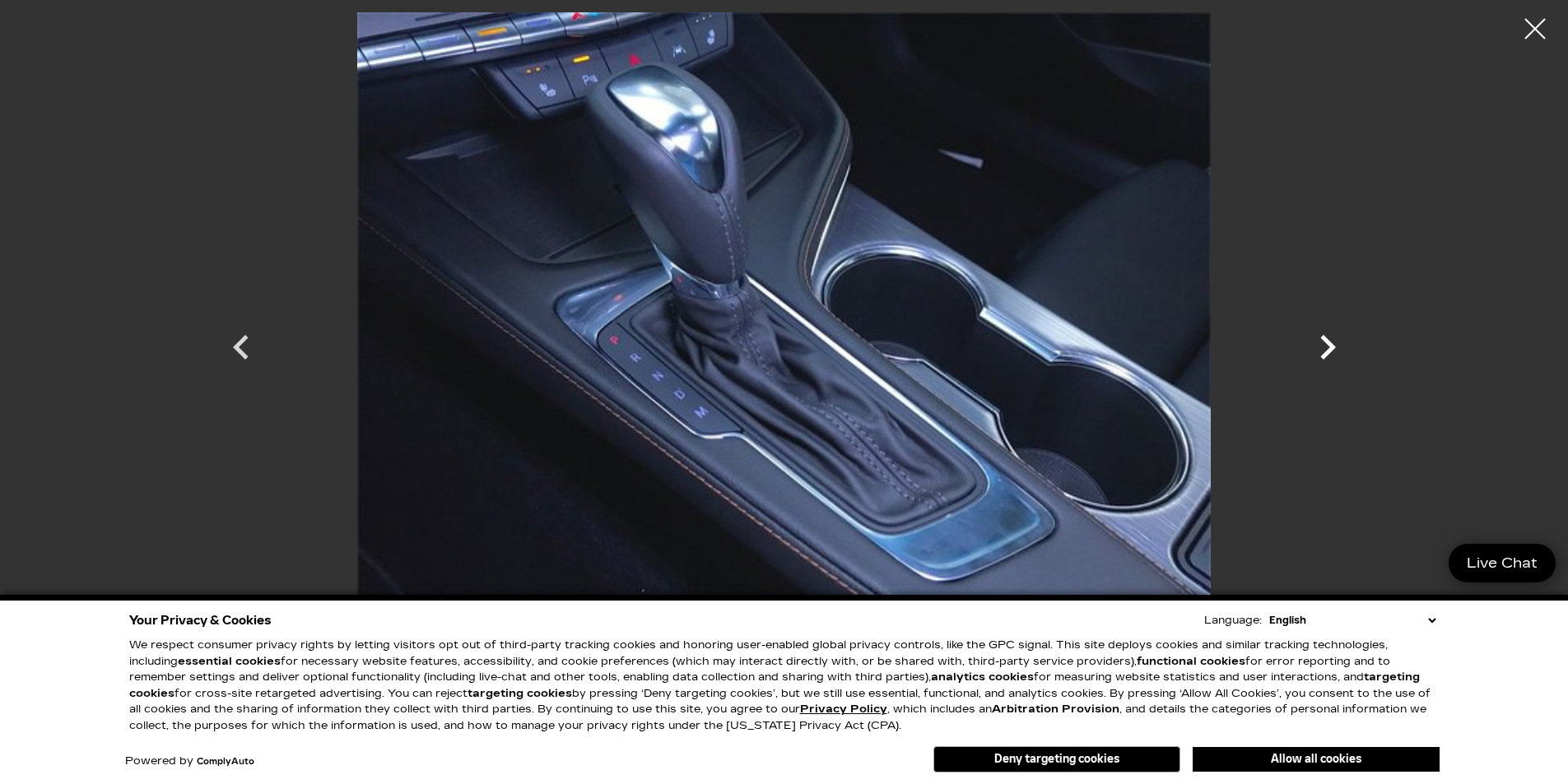
click at [1315, 346] on icon "Next" at bounding box center [1328, 347] width 50 height 50
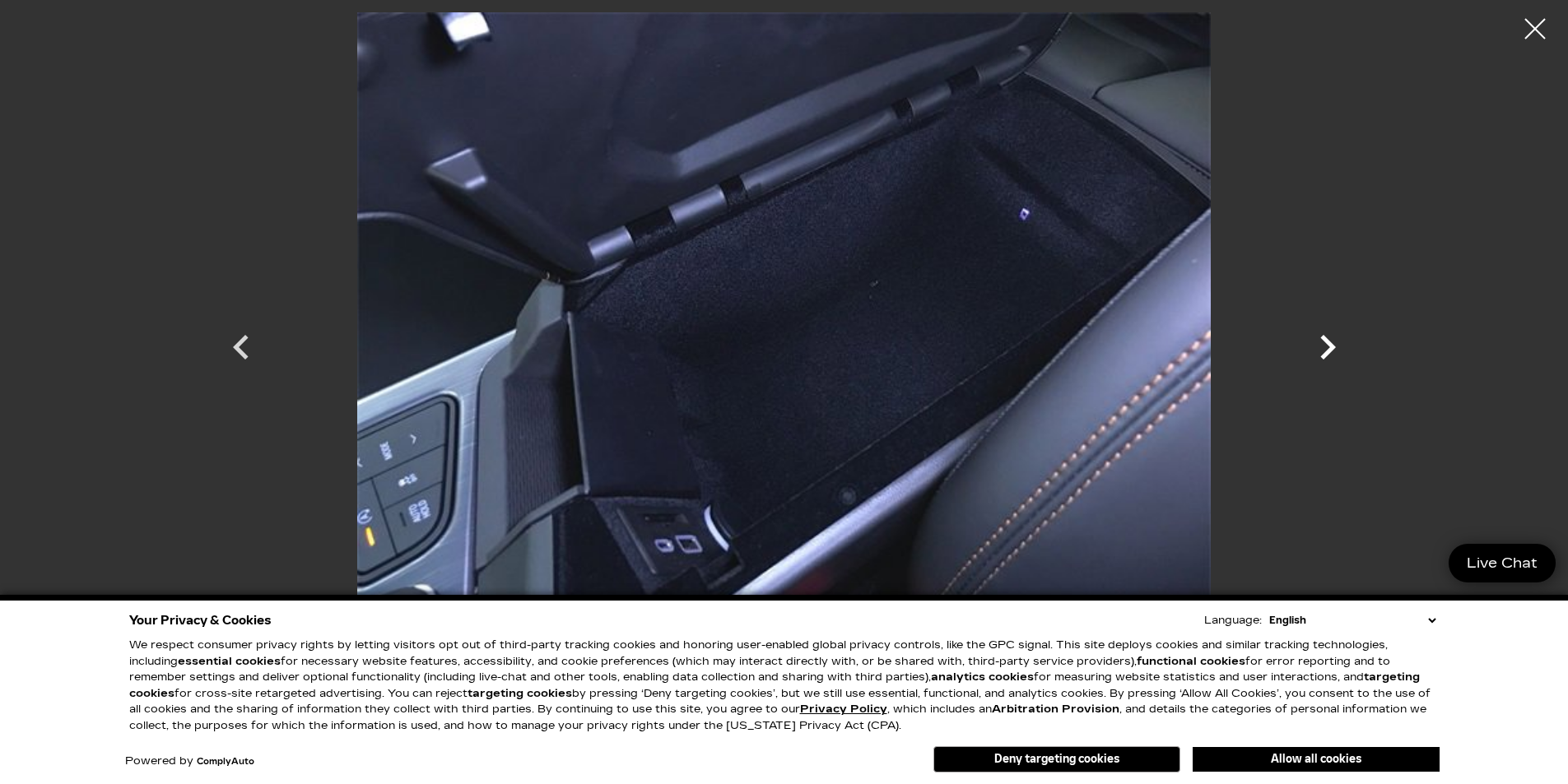
click at [1315, 346] on icon "Next" at bounding box center [1328, 347] width 50 height 50
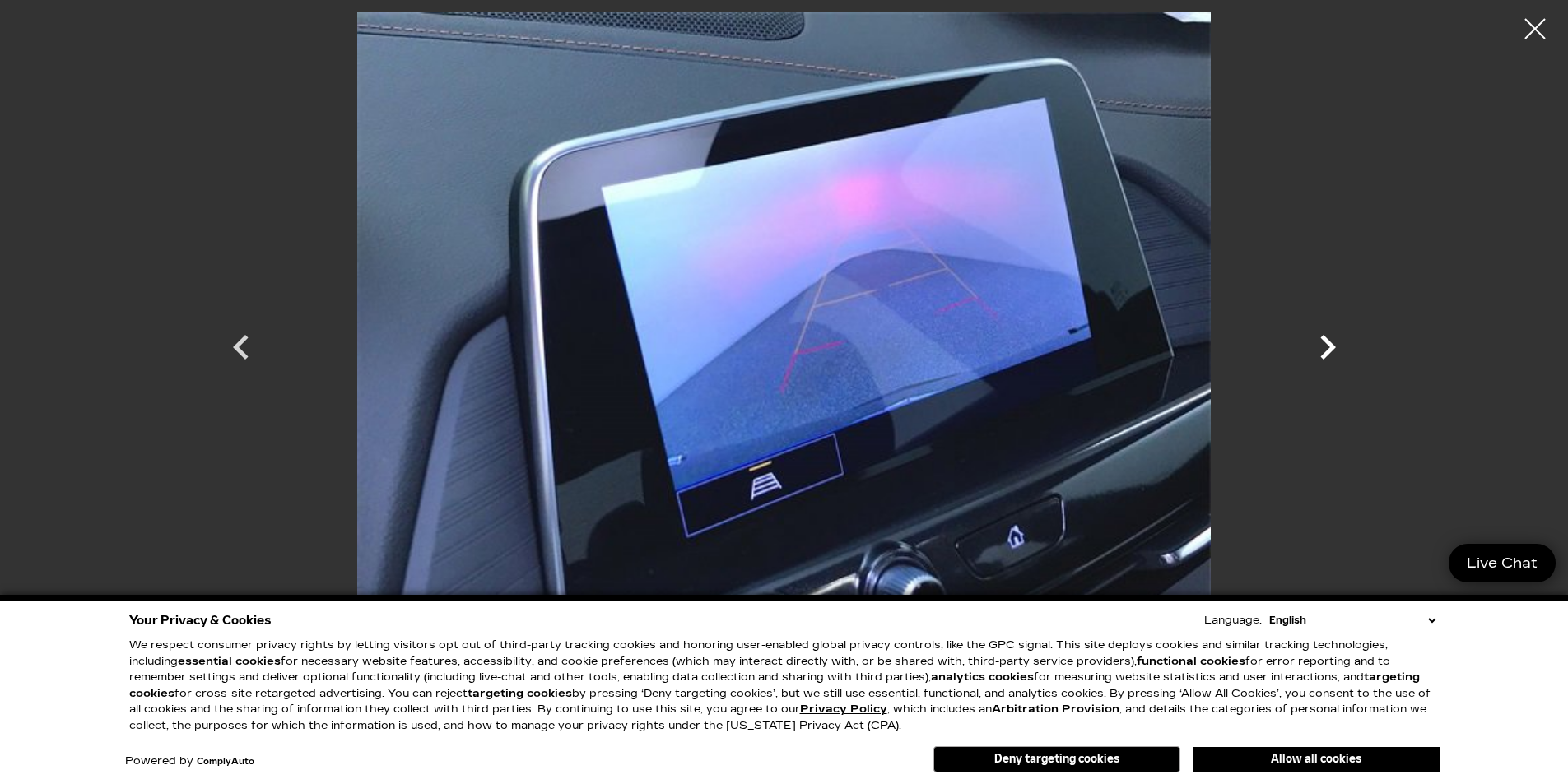
click at [1315, 346] on icon "Next" at bounding box center [1328, 347] width 50 height 50
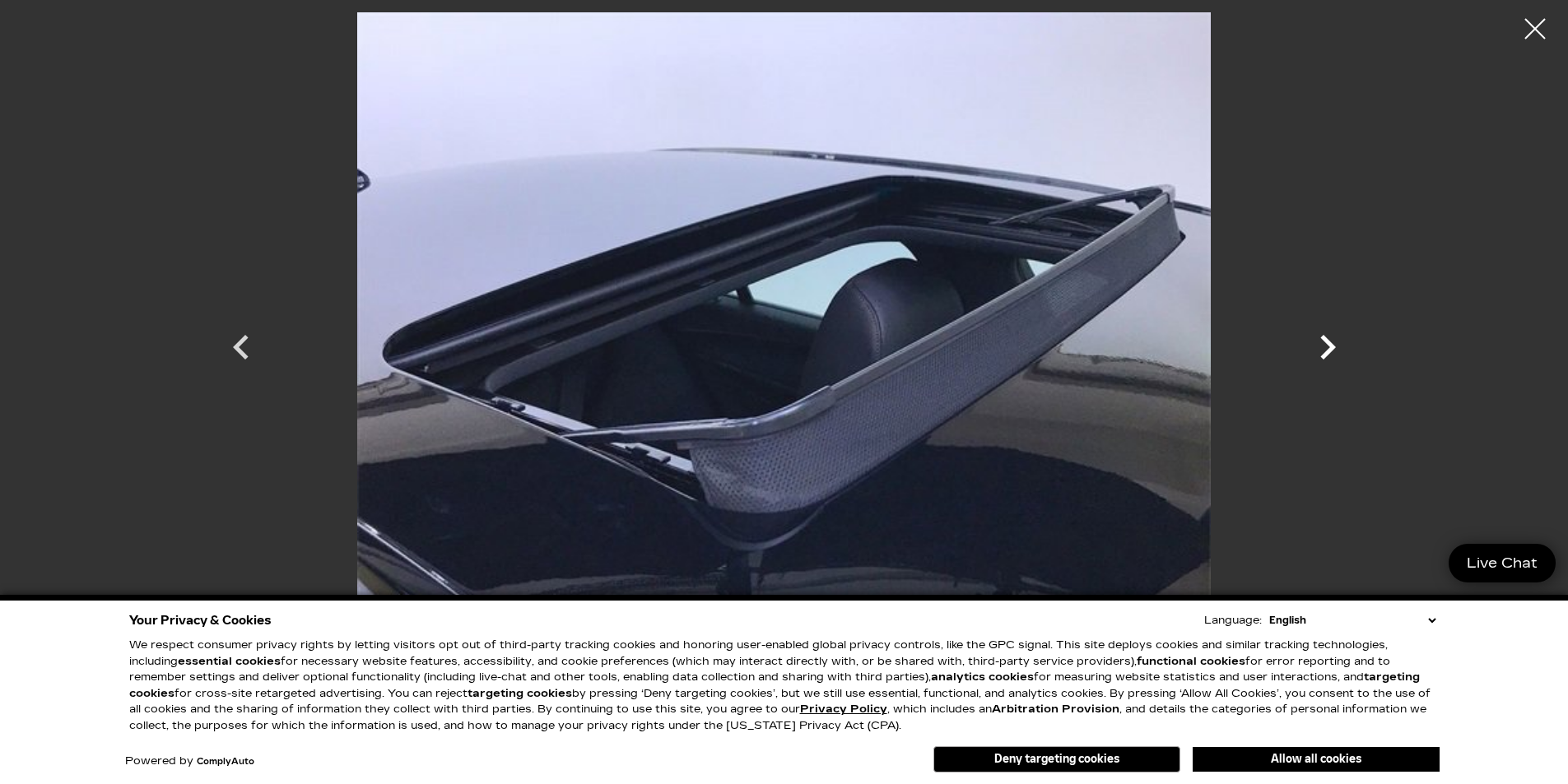
click at [1315, 346] on icon "Next" at bounding box center [1328, 347] width 50 height 50
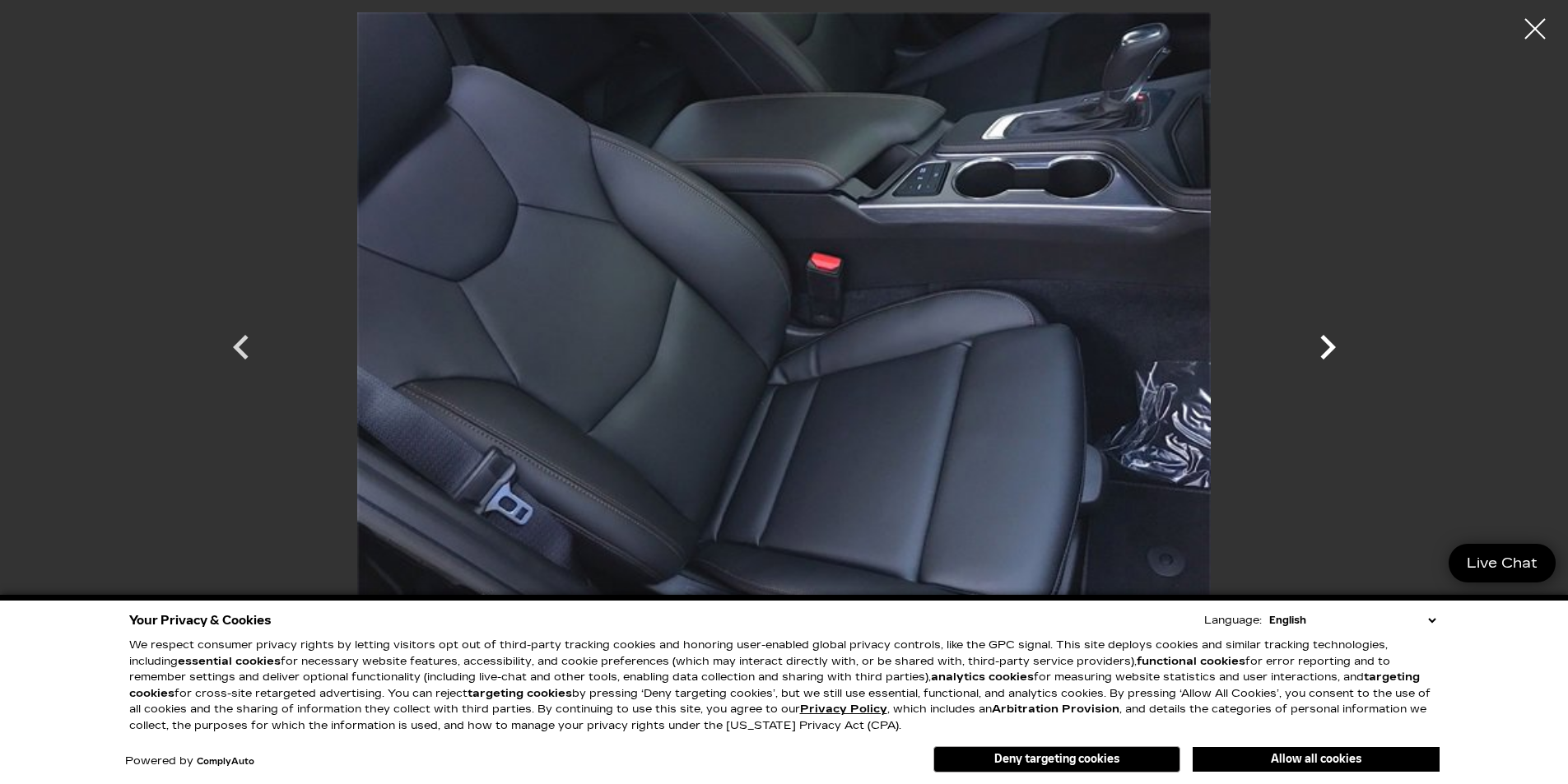
click at [1315, 346] on icon "Next" at bounding box center [1328, 347] width 50 height 50
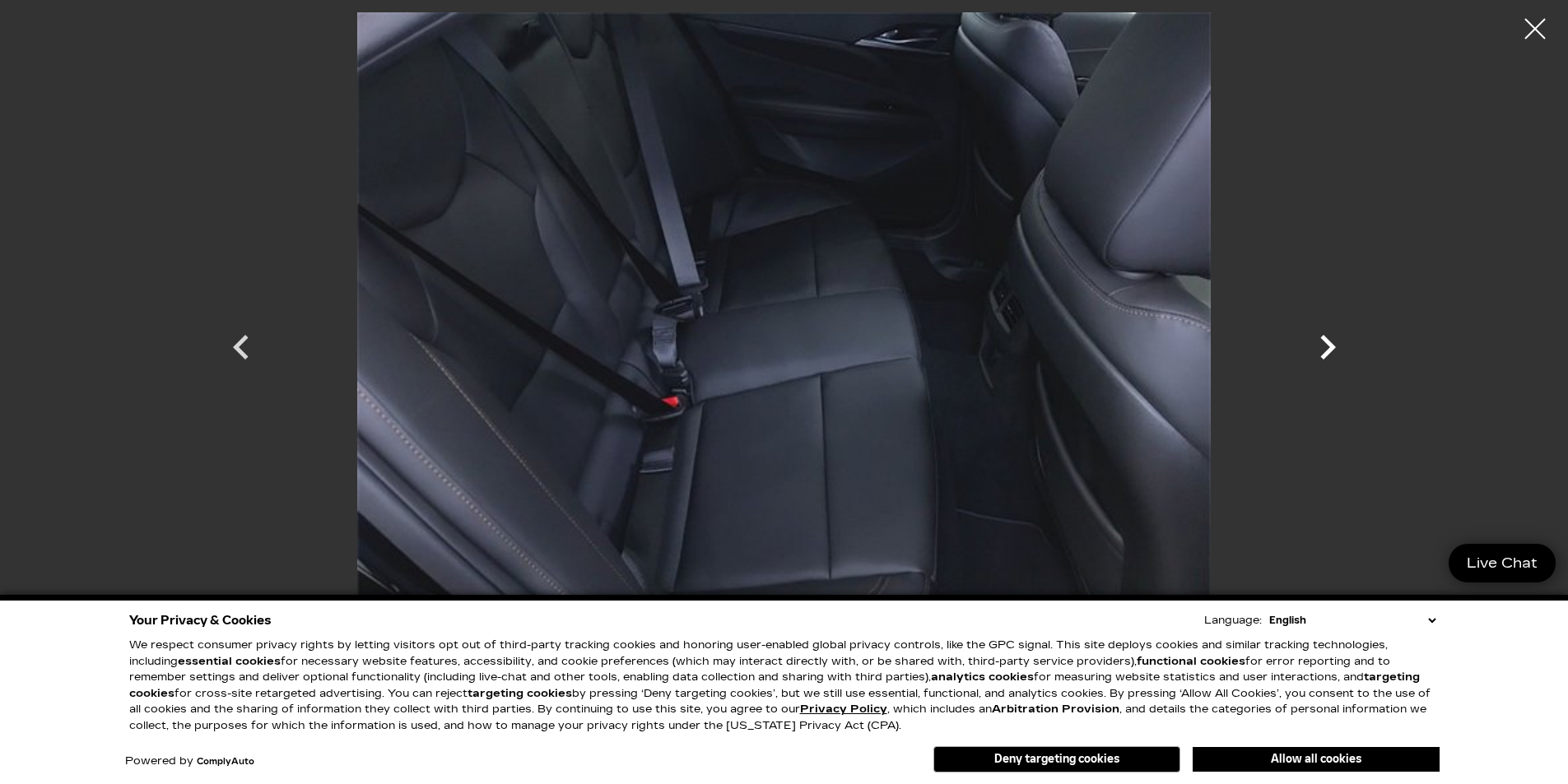
click at [1315, 346] on icon "Next" at bounding box center [1328, 347] width 50 height 50
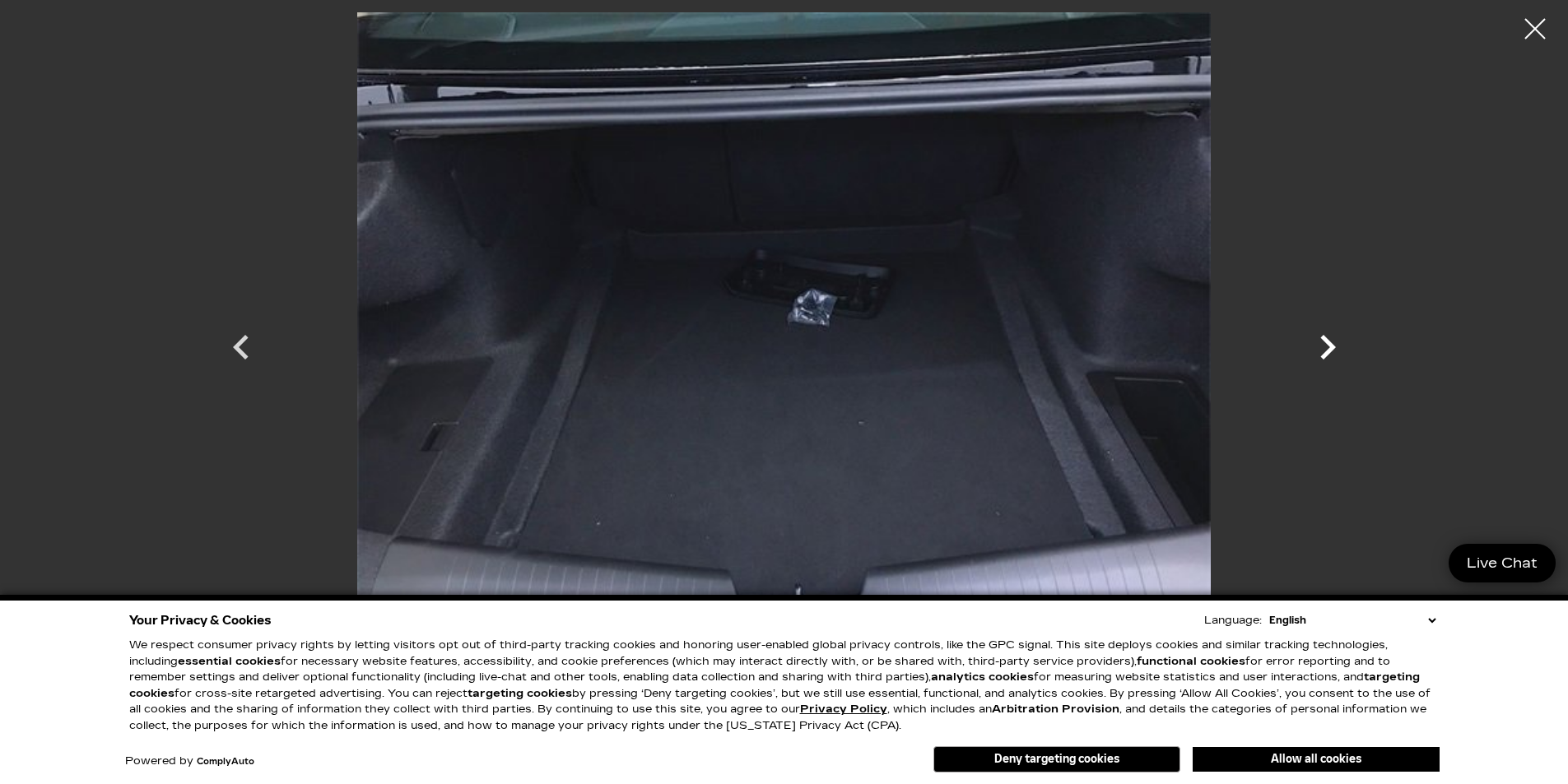
click at [1315, 346] on icon "Next" at bounding box center [1328, 347] width 50 height 50
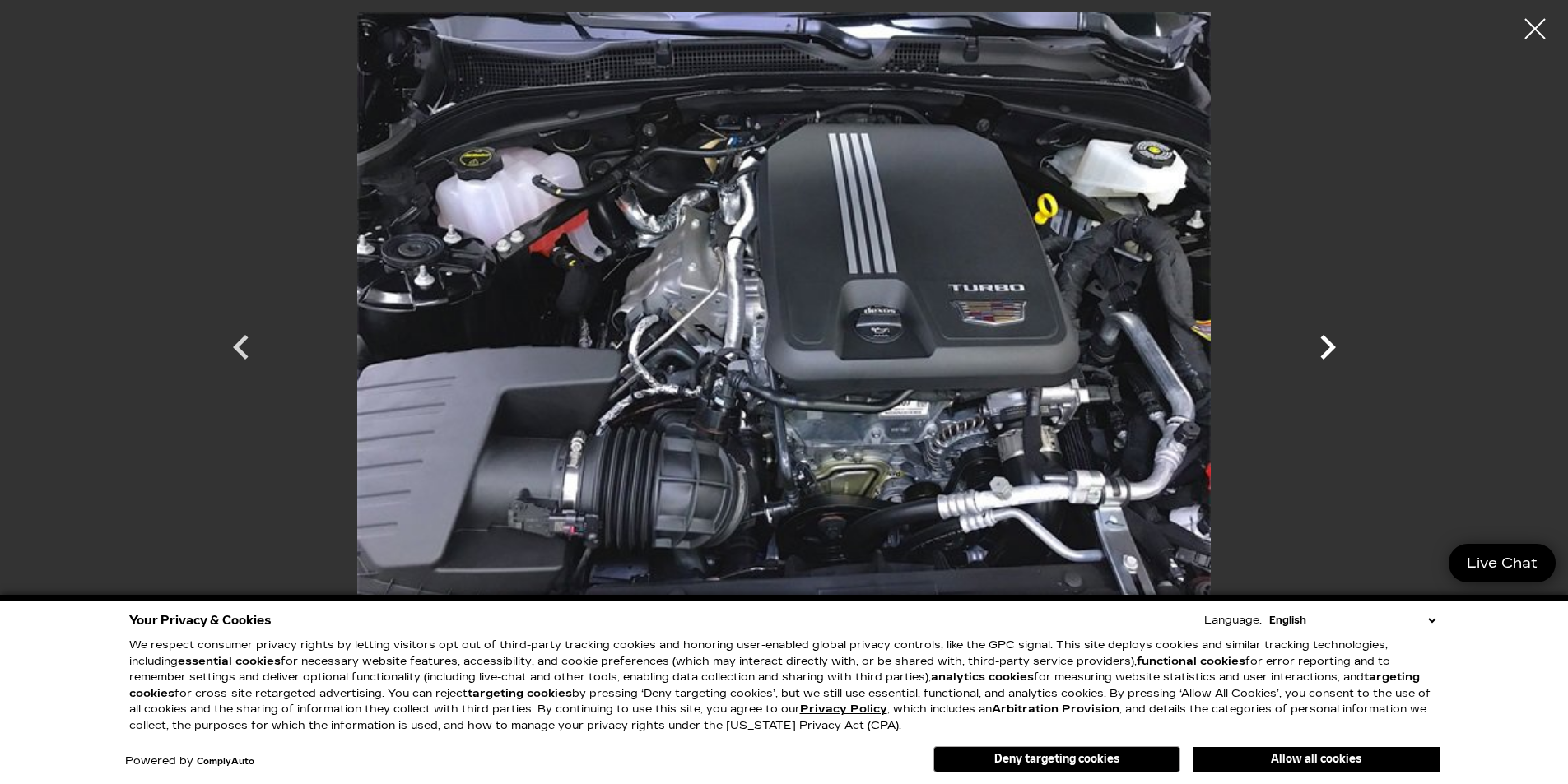
click at [1315, 346] on icon "Next" at bounding box center [1328, 347] width 50 height 50
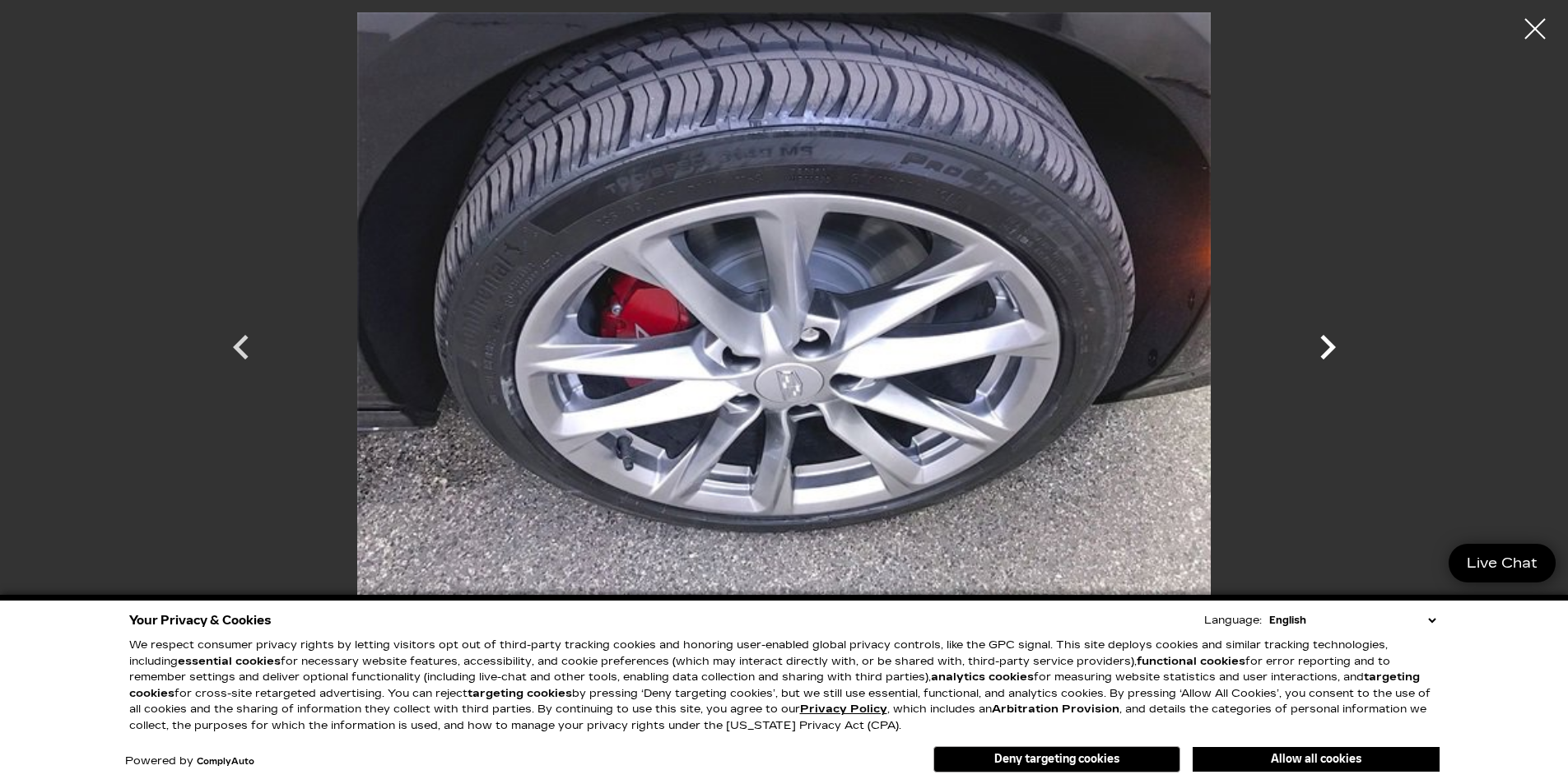
click at [1315, 346] on icon "Next" at bounding box center [1328, 347] width 50 height 50
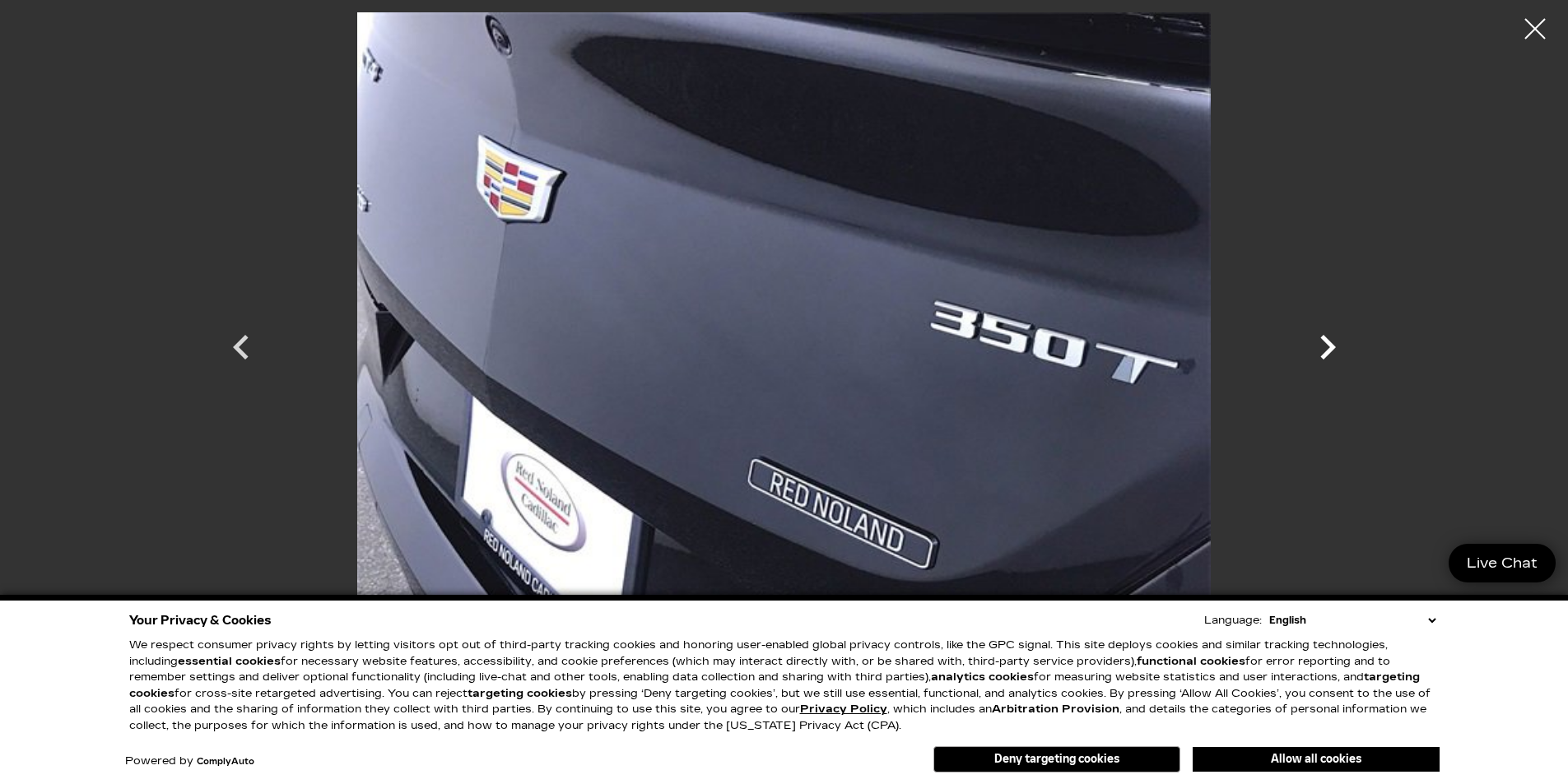
click at [1315, 346] on icon "Next" at bounding box center [1328, 347] width 50 height 50
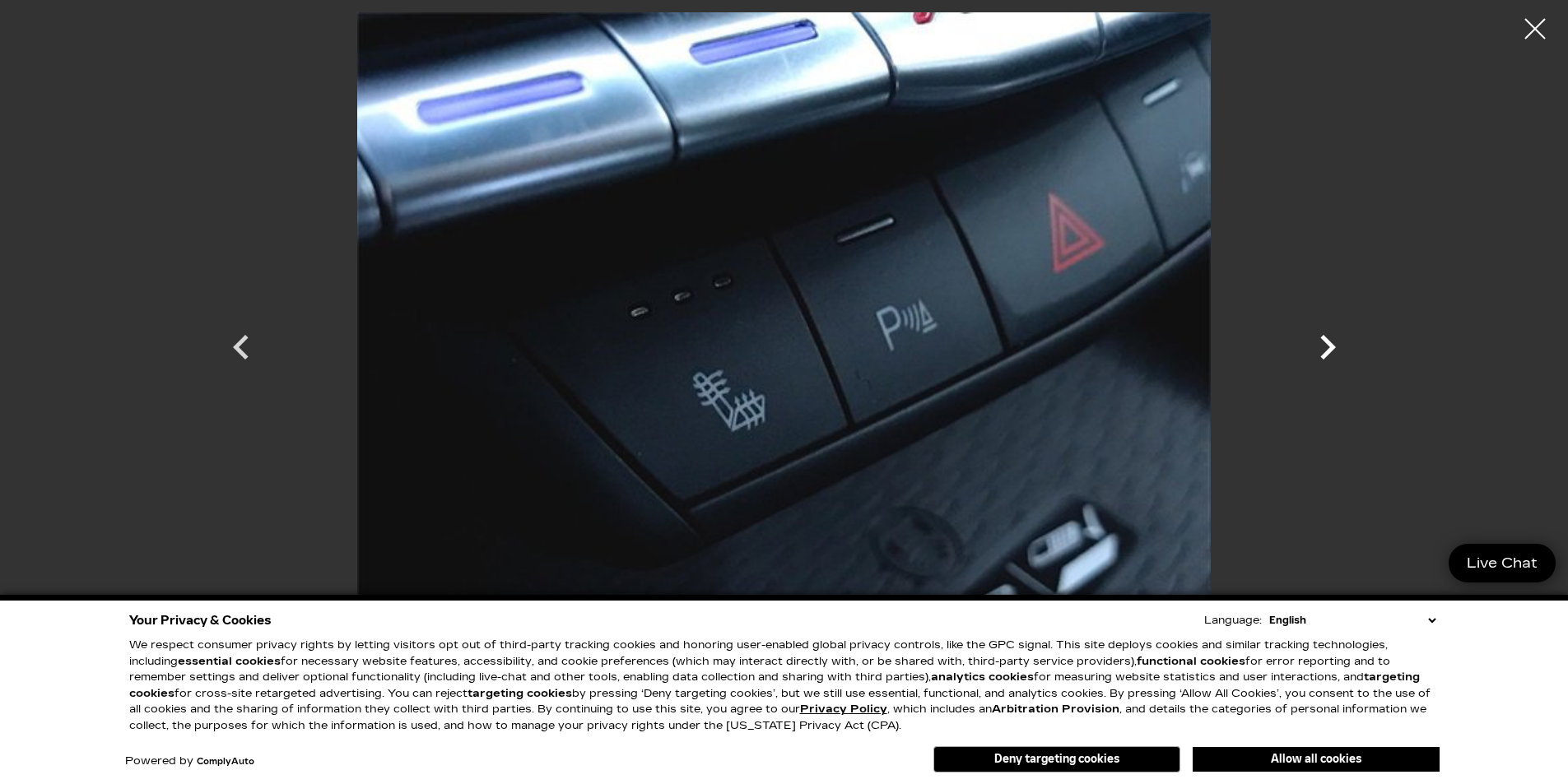
click at [1315, 346] on icon "Next" at bounding box center [1328, 347] width 50 height 50
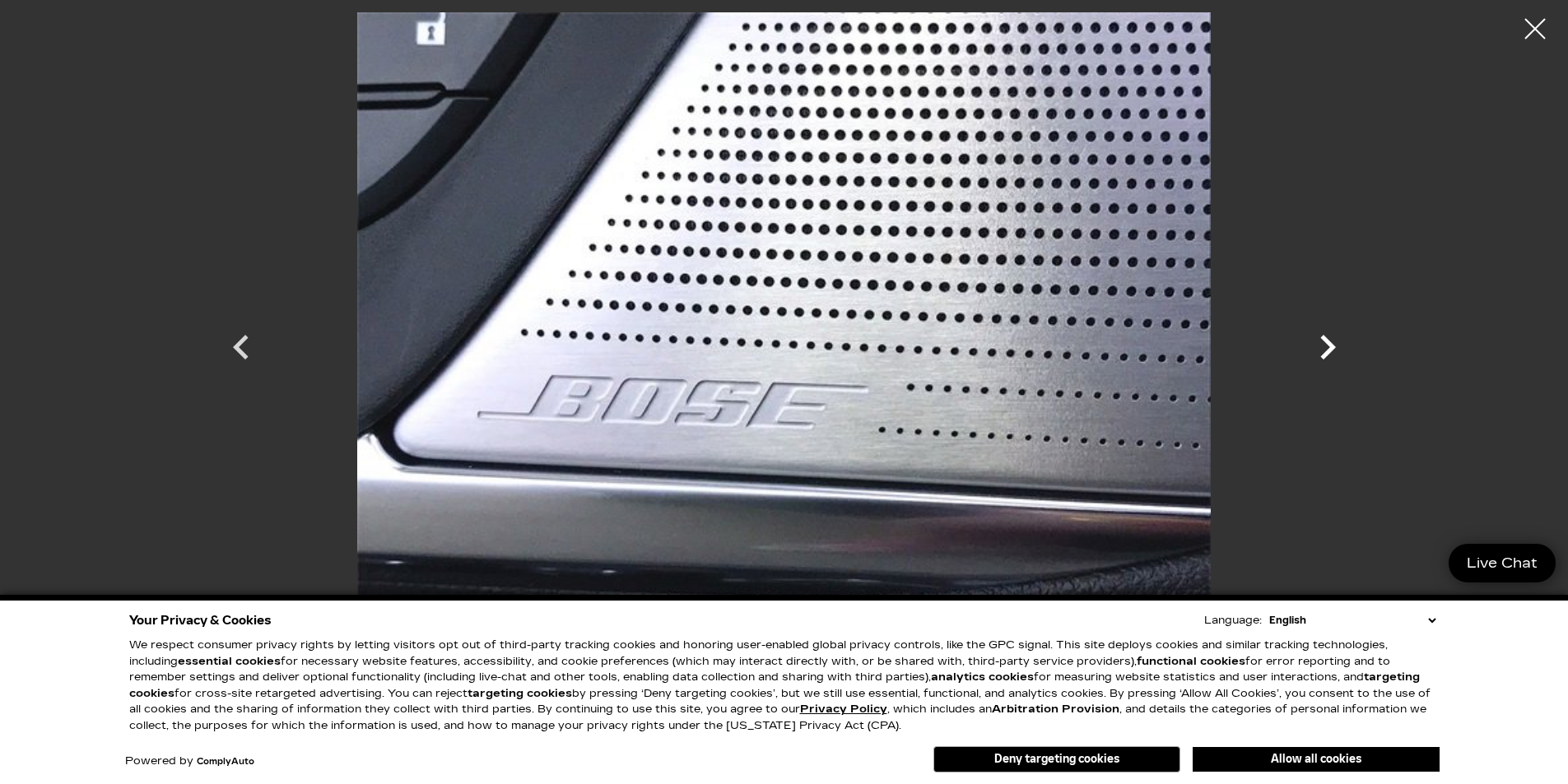
click at [1315, 346] on icon "Next" at bounding box center [1328, 347] width 50 height 50
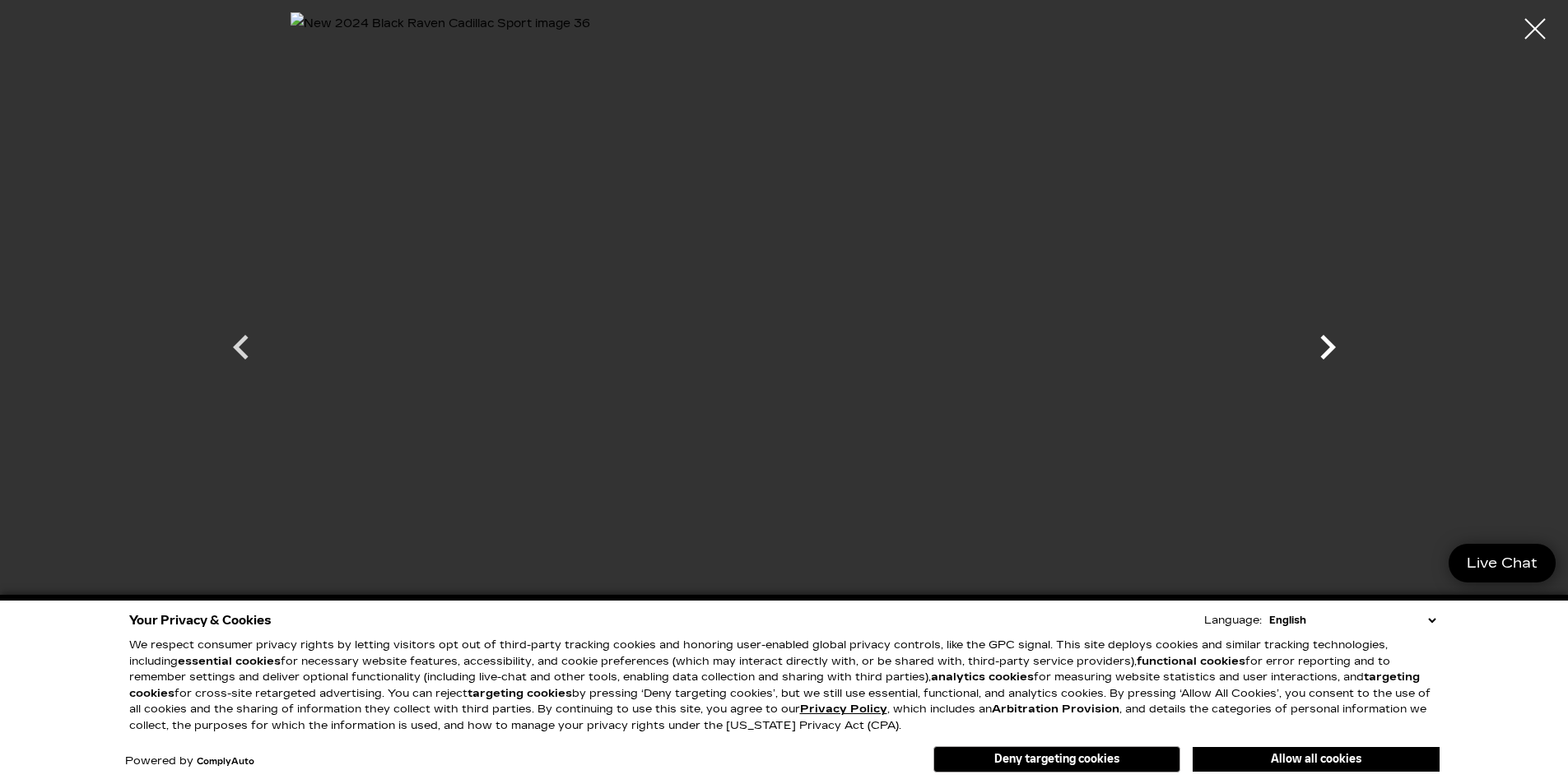
click at [1315, 346] on icon "Next" at bounding box center [1328, 347] width 50 height 50
click at [1531, 18] on div at bounding box center [1536, 29] width 44 height 44
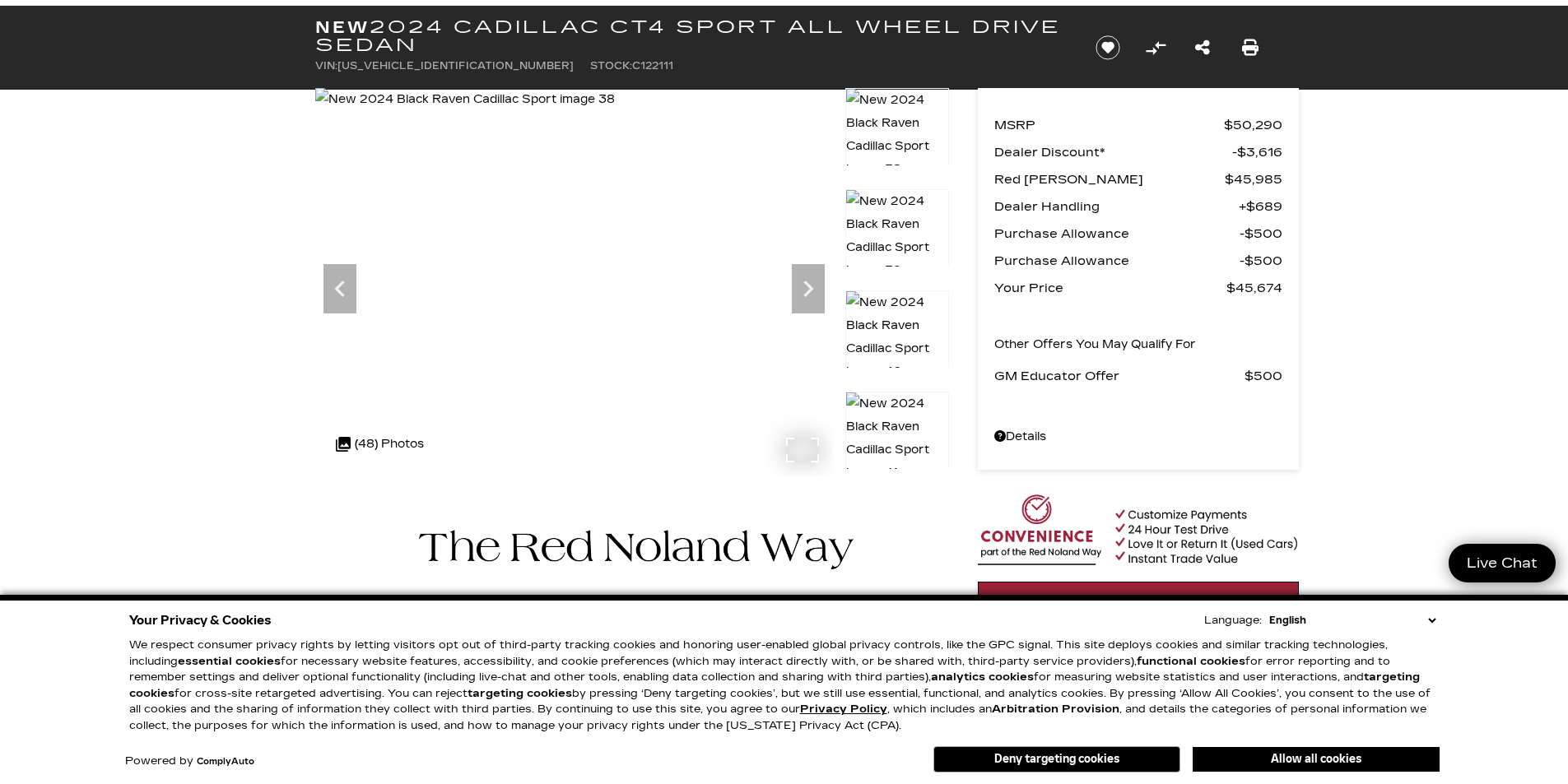
click at [389, 440] on div ".cls-1, .cls-3 { fill: #c50033; } .cls-1 { clip-rule: evenodd; } .cls-2 { clip-…" at bounding box center [380, 444] width 104 height 40
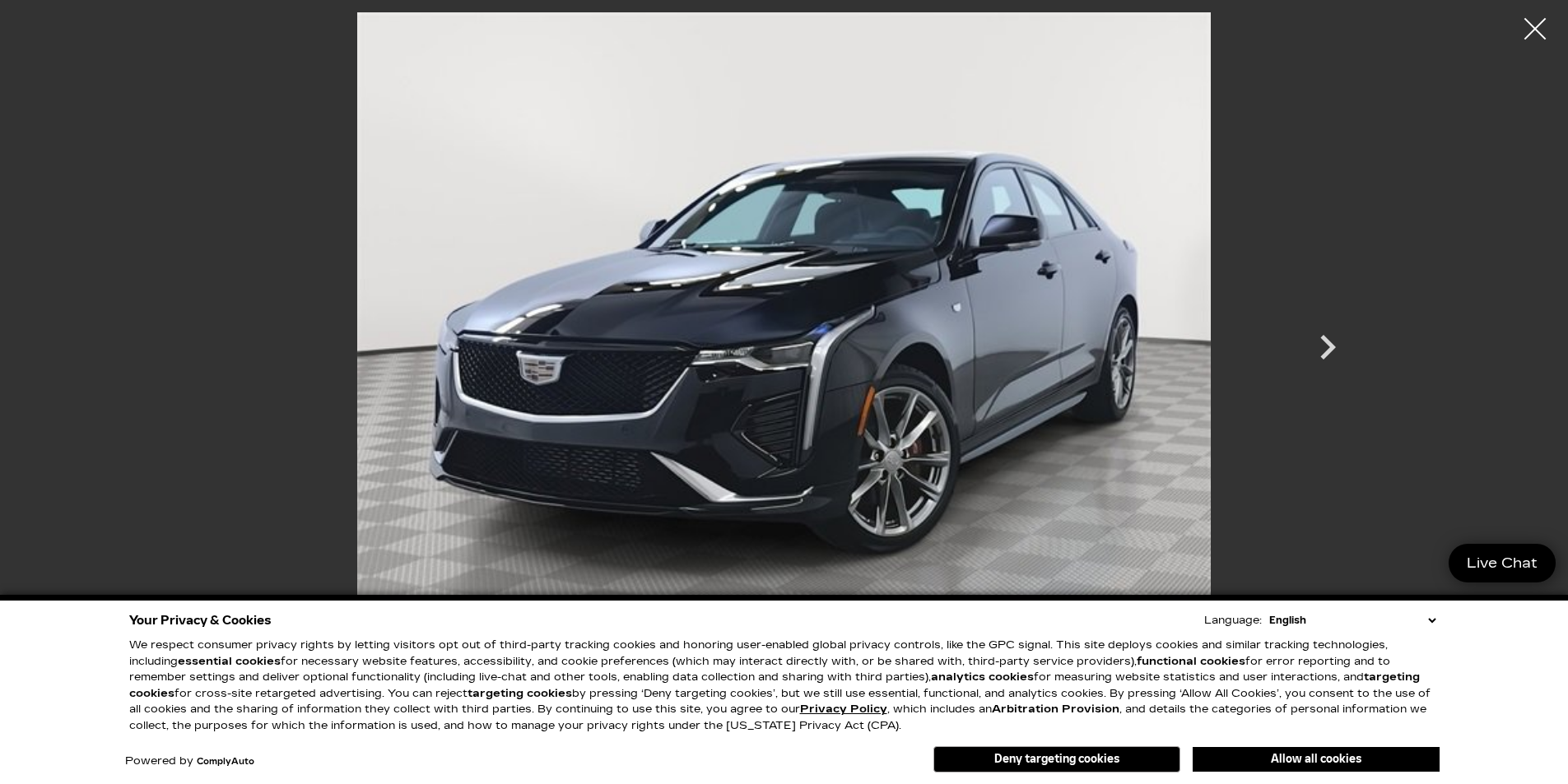
click at [1531, 20] on div at bounding box center [1536, 29] width 44 height 44
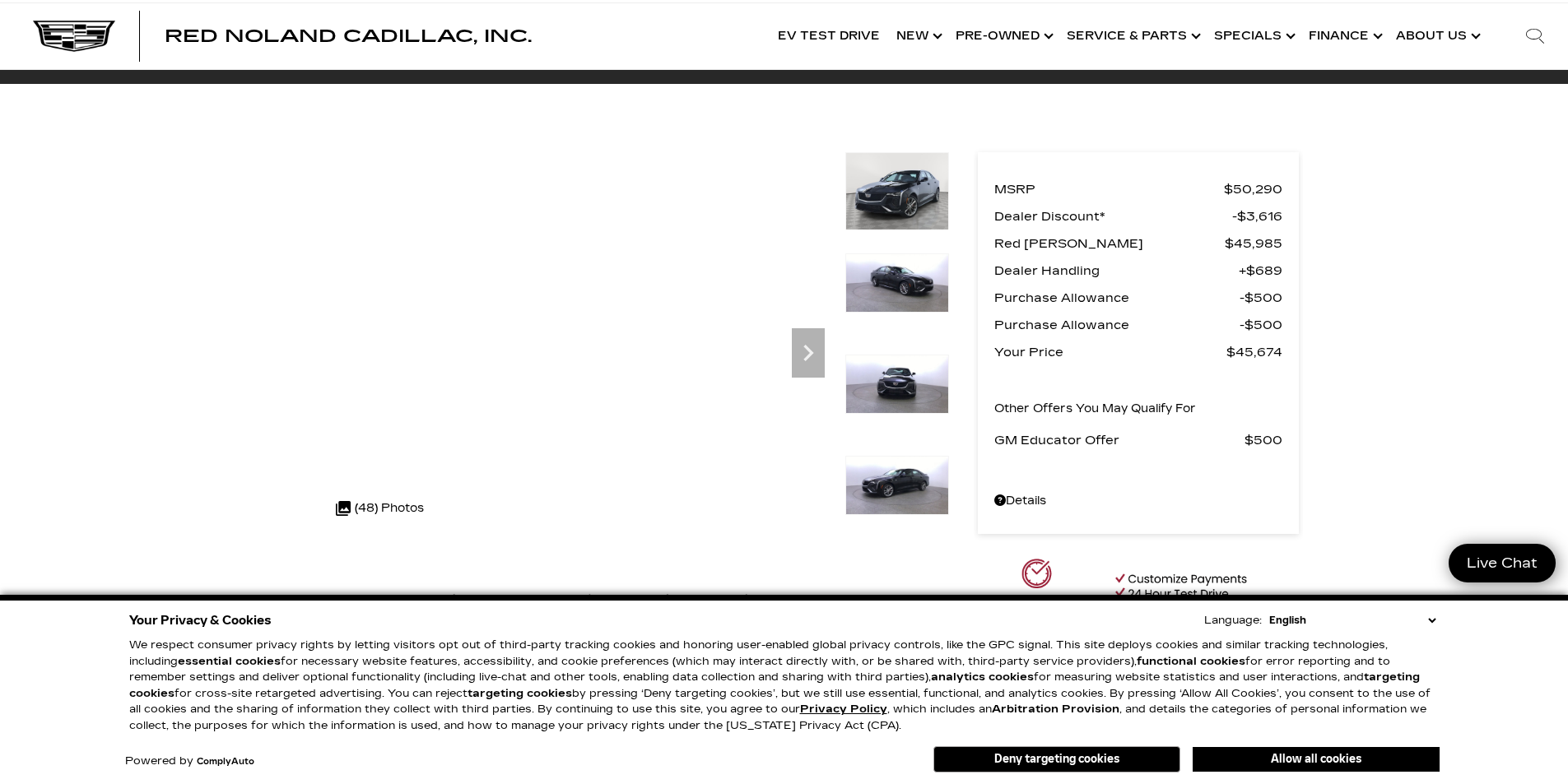
scroll to position [0, 0]
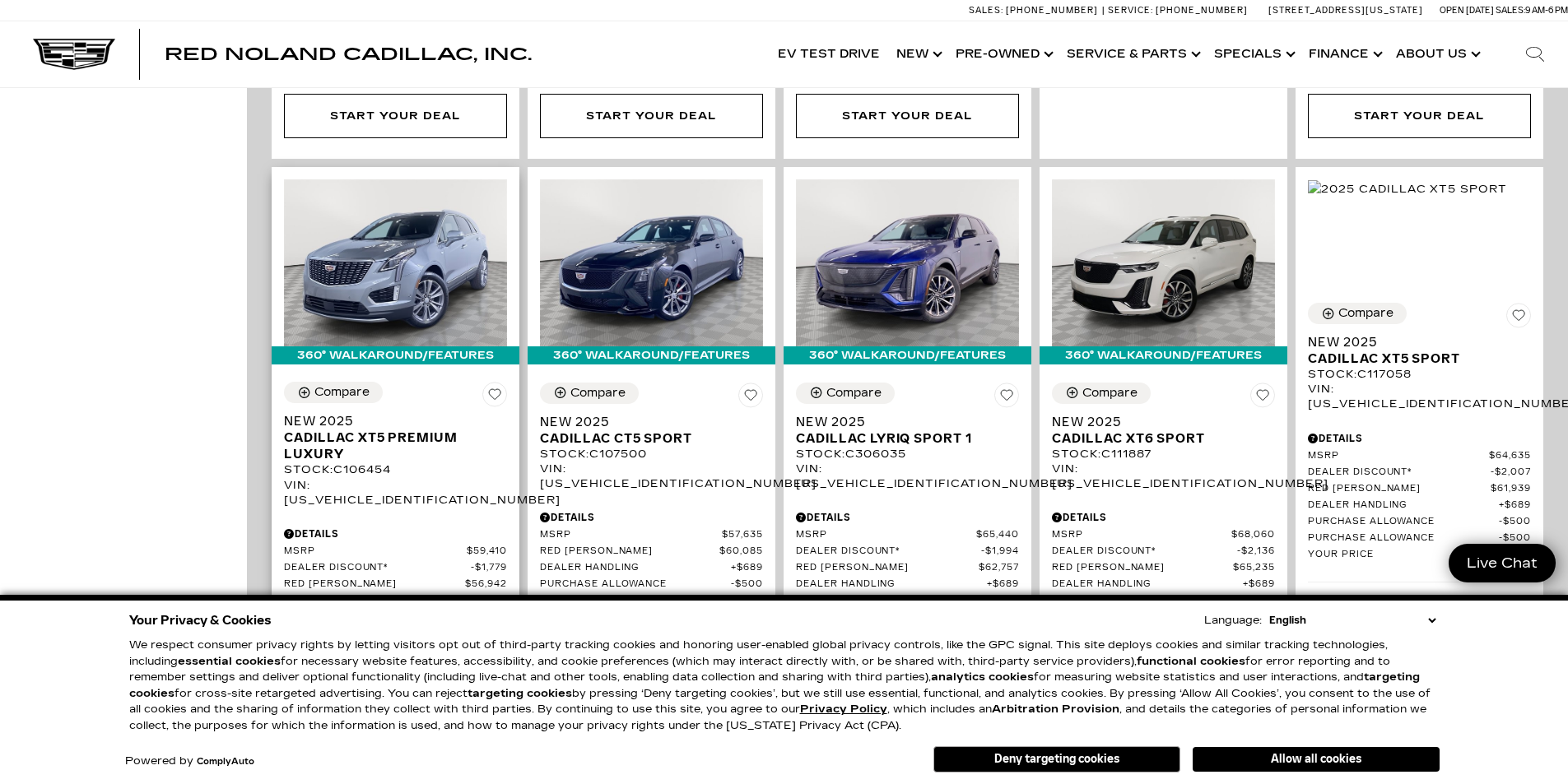
scroll to position [1235, 0]
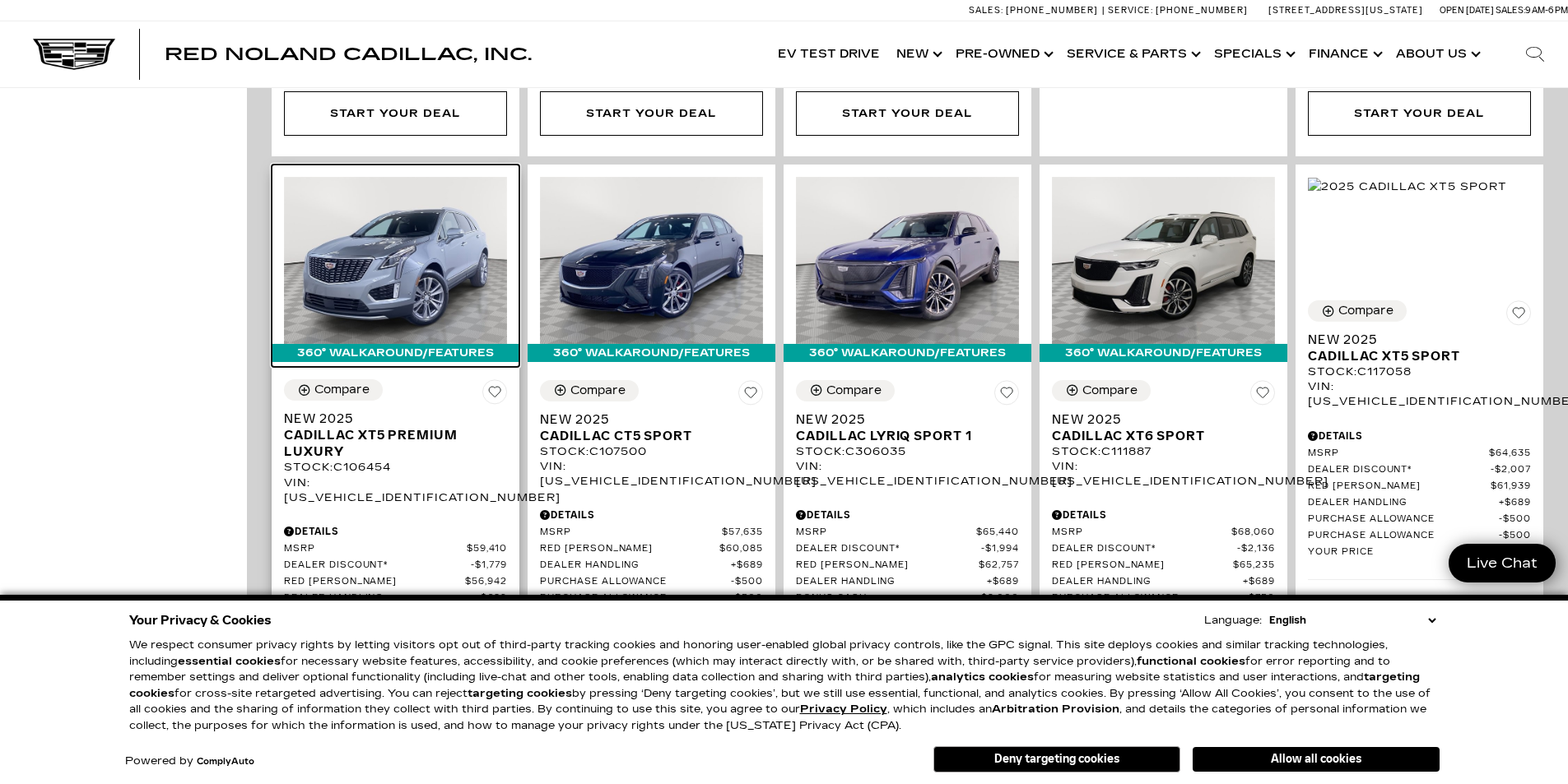
click at [399, 263] on img at bounding box center [395, 259] width 223 height 167
